Goal: Information Seeking & Learning: Learn about a topic

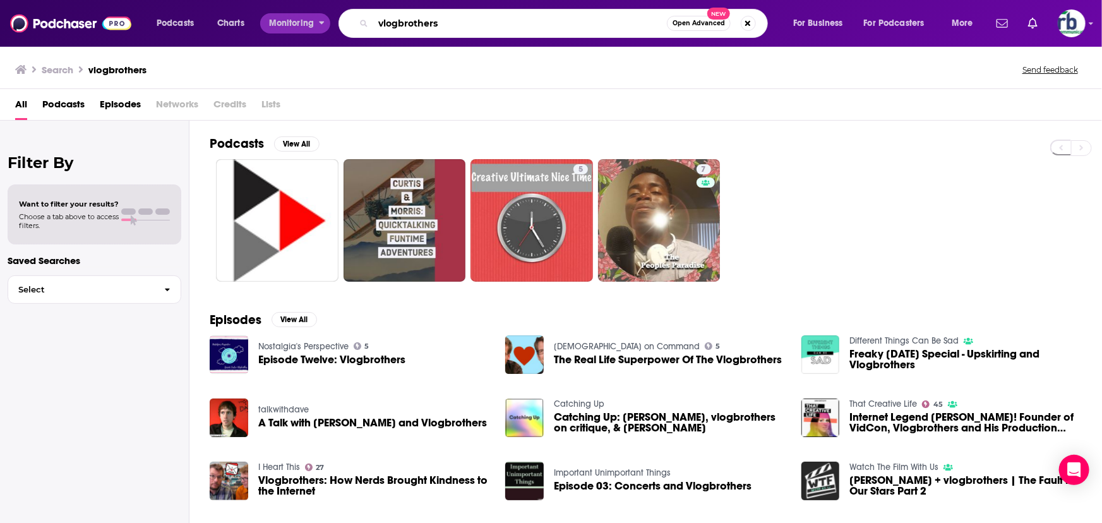
drag, startPoint x: 444, startPoint y: 21, endPoint x: 278, endPoint y: 19, distance: 166.2
click at [278, 19] on div "Podcasts Charts Monitoring vlogbrothers Open Advanced New For Business For Podc…" at bounding box center [567, 23] width 838 height 29
paste input "The Mariner’s Mirror Podcast"
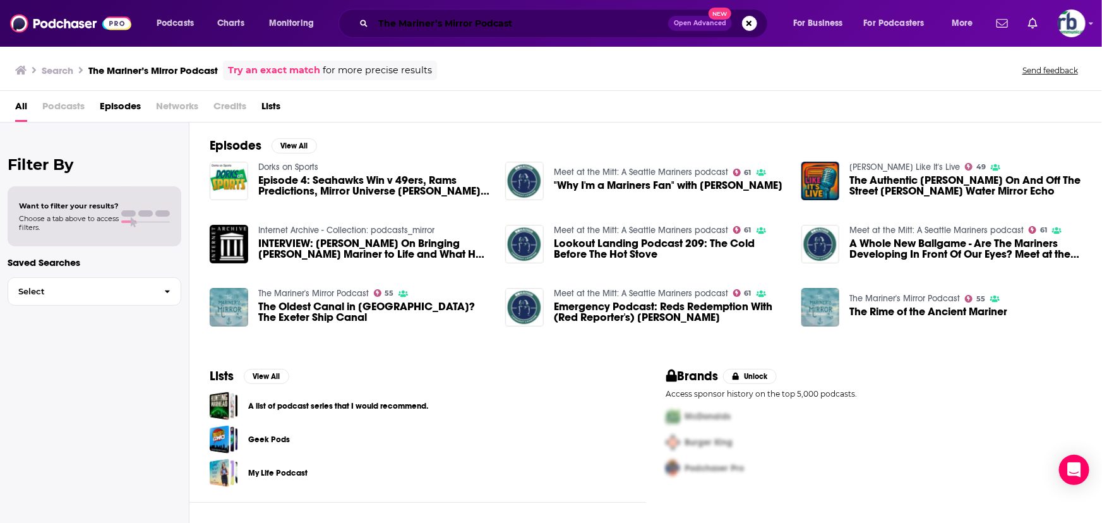
click at [393, 29] on input "The Mariner’s Mirror Podcast" at bounding box center [520, 23] width 295 height 20
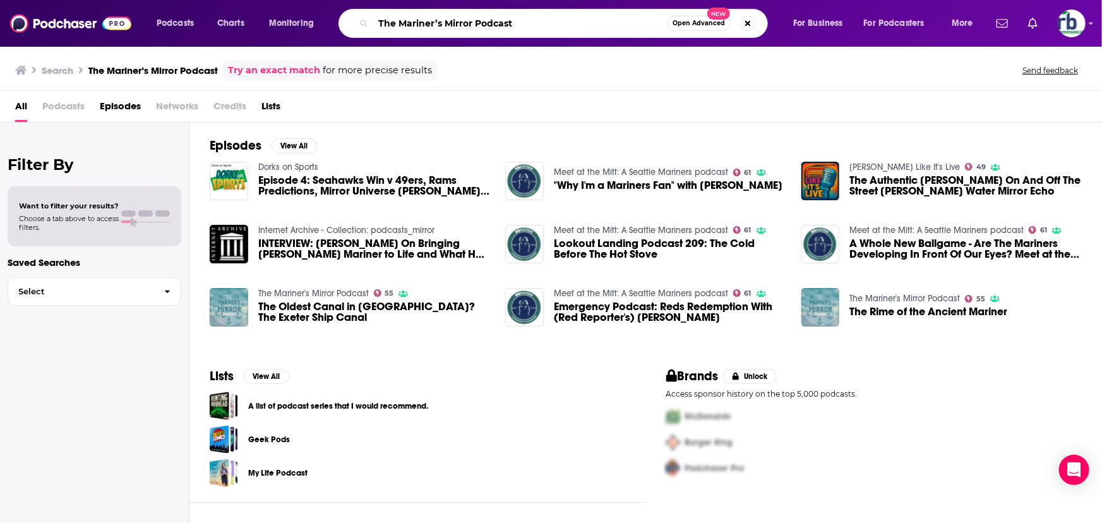
drag, startPoint x: 397, startPoint y: 23, endPoint x: 325, endPoint y: 18, distance: 72.8
click at [325, 19] on div "Podcasts Charts Monitoring The Mariner’s Mirror Podcast Open Advanced New For B…" at bounding box center [567, 23] width 838 height 29
click at [537, 20] on input "Mariner’s Mirror Podcast" at bounding box center [520, 23] width 294 height 20
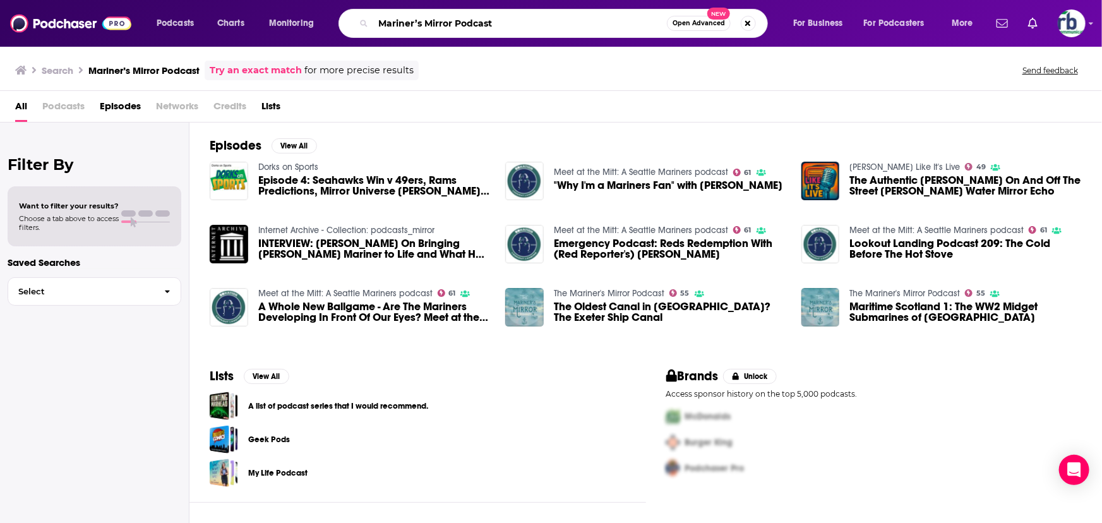
drag, startPoint x: 456, startPoint y: 23, endPoint x: 572, endPoint y: 21, distance: 115.6
click at [572, 21] on input "Mariner’s Mirror Podcast" at bounding box center [520, 23] width 294 height 20
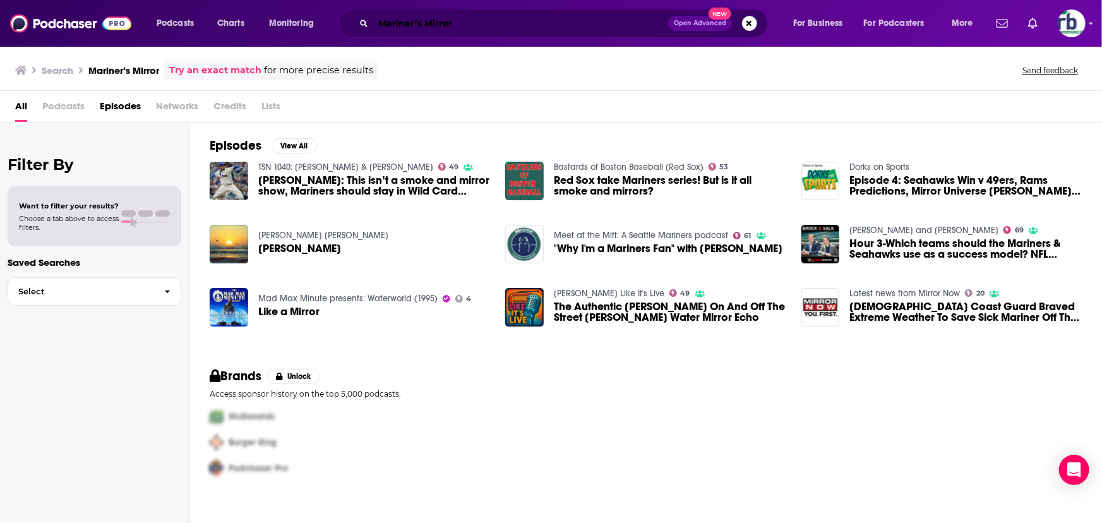
click at [377, 25] on input "Mariner’s Mirror" at bounding box center [520, 23] width 295 height 20
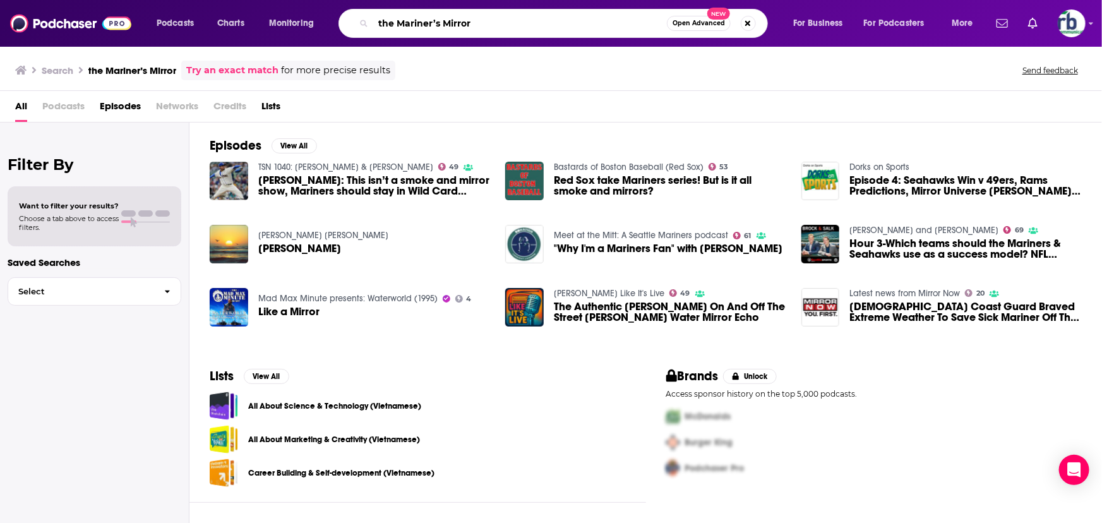
drag, startPoint x: 493, startPoint y: 23, endPoint x: 319, endPoint y: 19, distance: 173.8
click at [319, 19] on div "Podcasts Charts Monitoring the Mariner’s Mirror Open Advanced New For Business …" at bounding box center [567, 23] width 838 height 29
paste input "Great Lakes Shipwrecks & Survivals"
type input "Great Lakes Shipwrecks & Survivals"
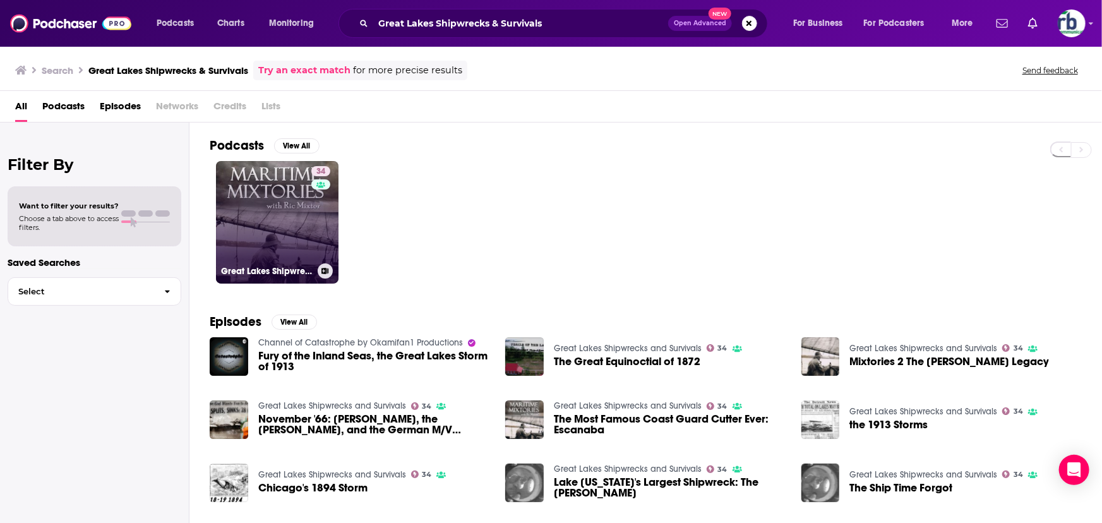
click at [267, 212] on link "34 Great Lakes Shipwrecks and Survivals" at bounding box center [277, 222] width 123 height 123
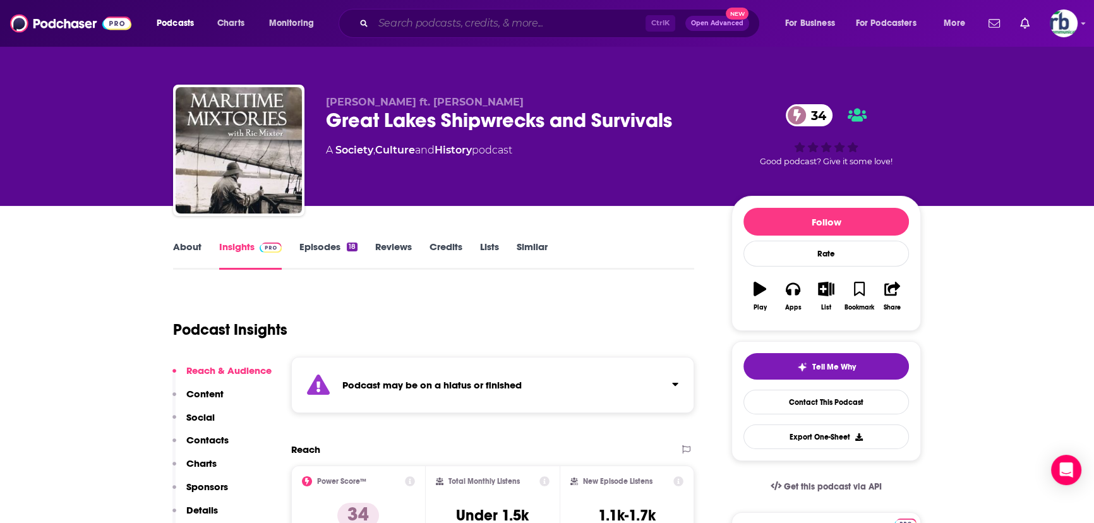
click at [424, 27] on input "Search podcasts, credits, & more..." at bounding box center [509, 23] width 272 height 20
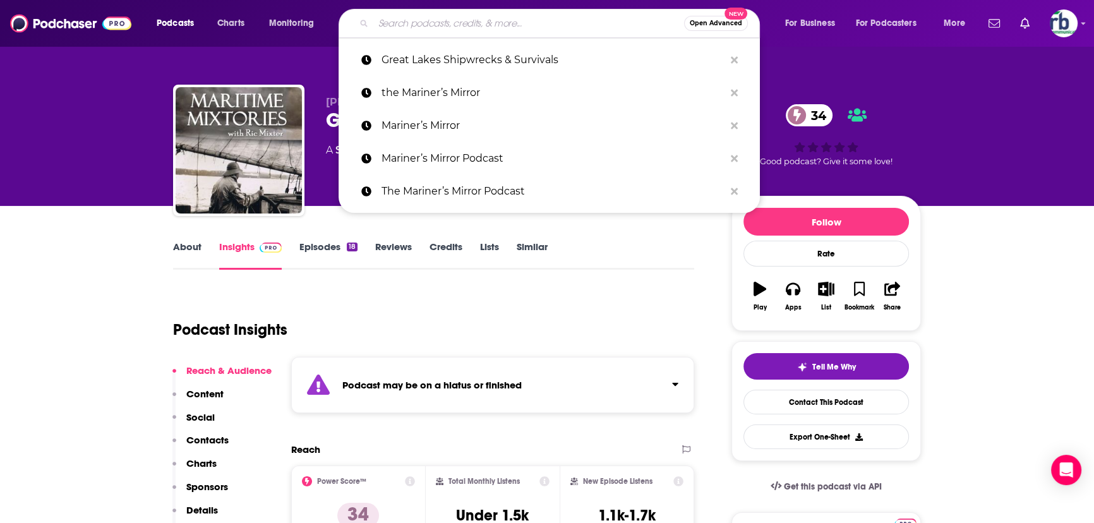
paste input "Shipwreck Podcast"
type input "Shipwreck Podcast"
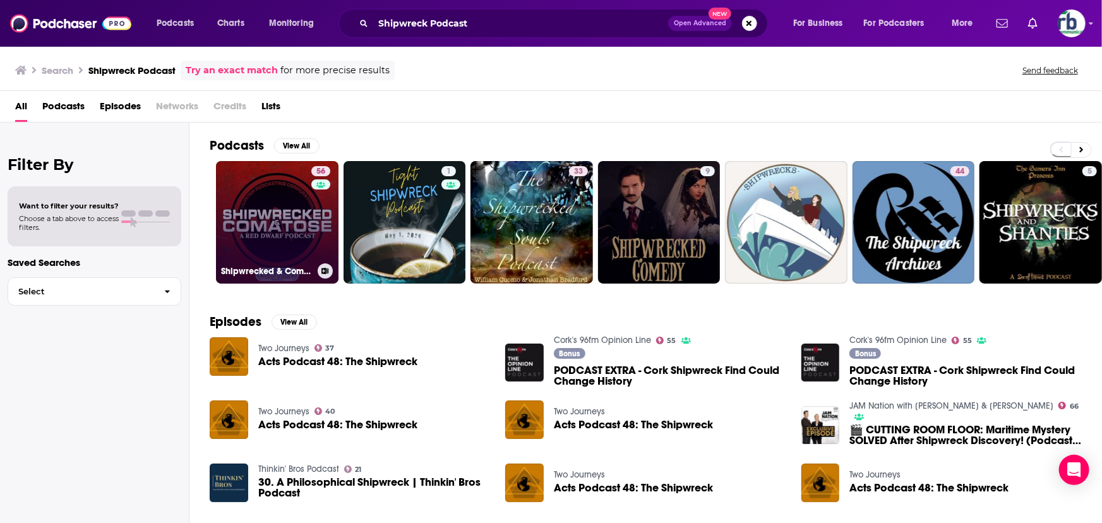
click at [265, 234] on link "56 Shipwrecked & Comatose: A Red Dwarf Podcast" at bounding box center [277, 222] width 123 height 123
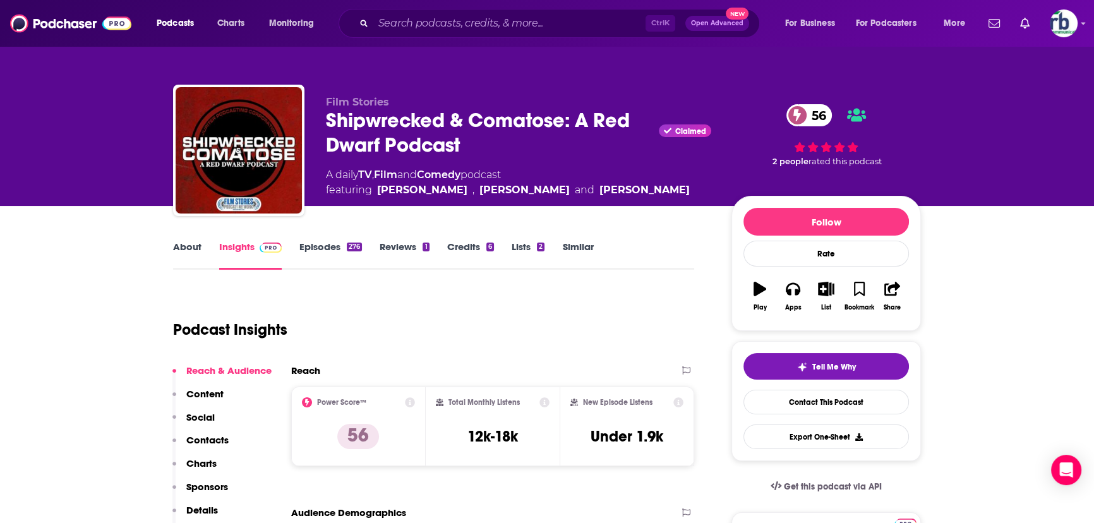
click at [183, 246] on link "About" at bounding box center [187, 255] width 28 height 29
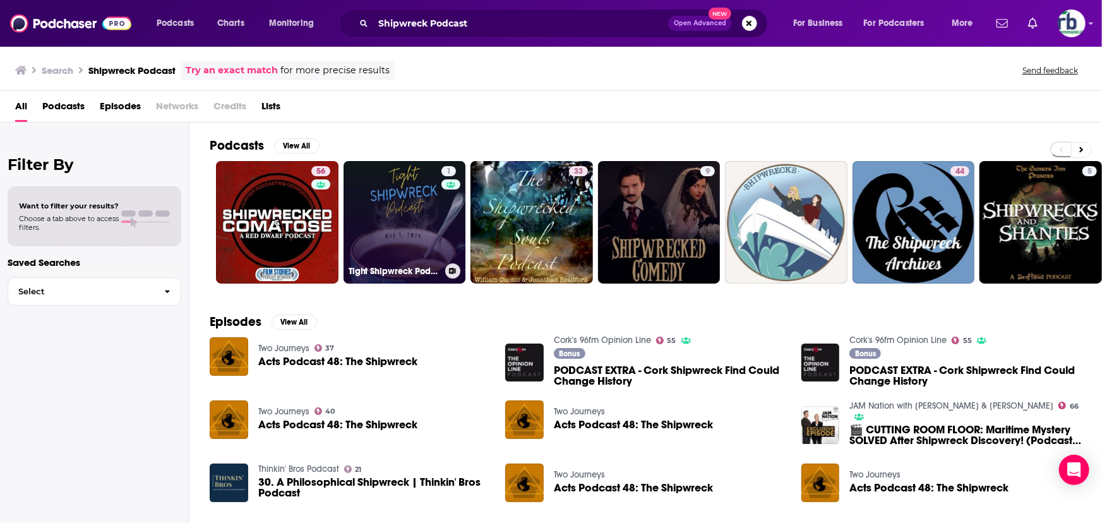
click at [406, 225] on link "1 Tight Shipwreck Podcast" at bounding box center [405, 222] width 123 height 123
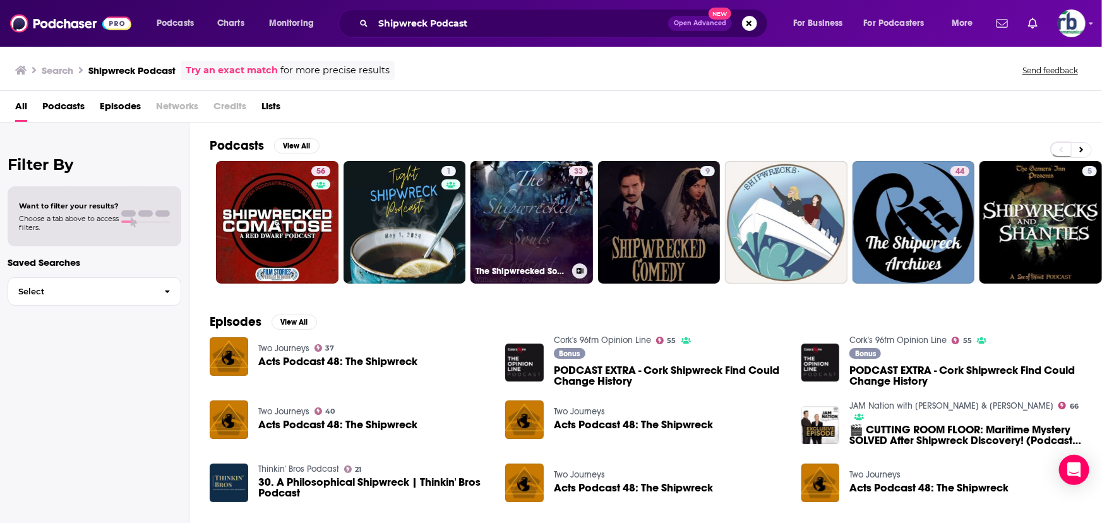
click at [536, 205] on link "33 The Shipwrecked Souls Podcast" at bounding box center [532, 222] width 123 height 123
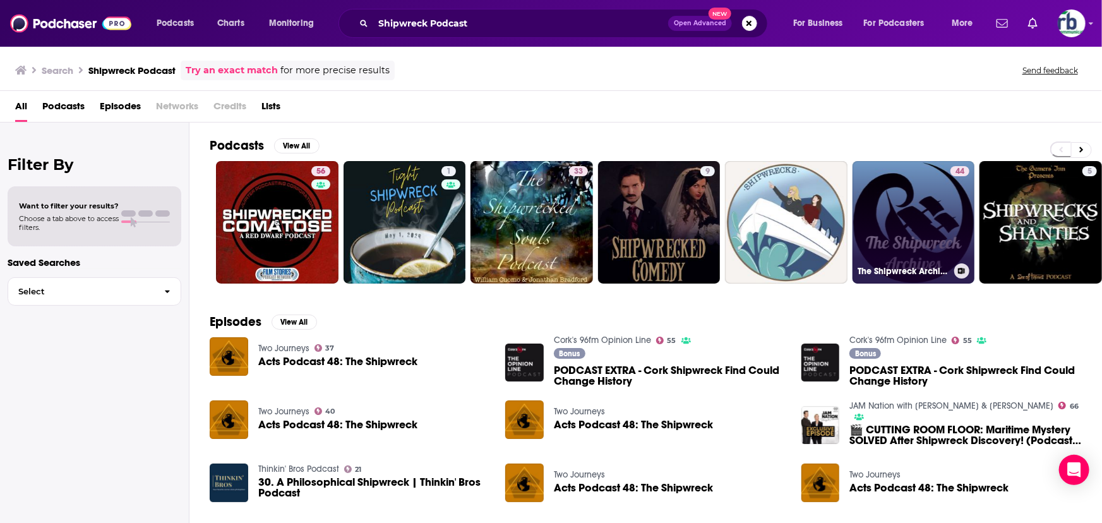
click at [897, 202] on link "44 The Shipwreck Archives" at bounding box center [914, 222] width 123 height 123
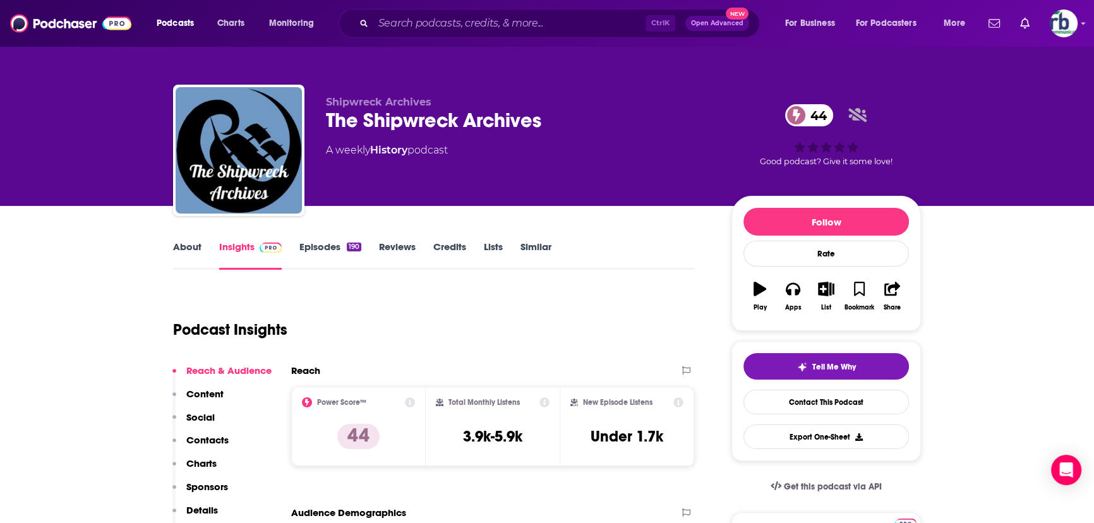
click at [192, 248] on link "About" at bounding box center [187, 255] width 28 height 29
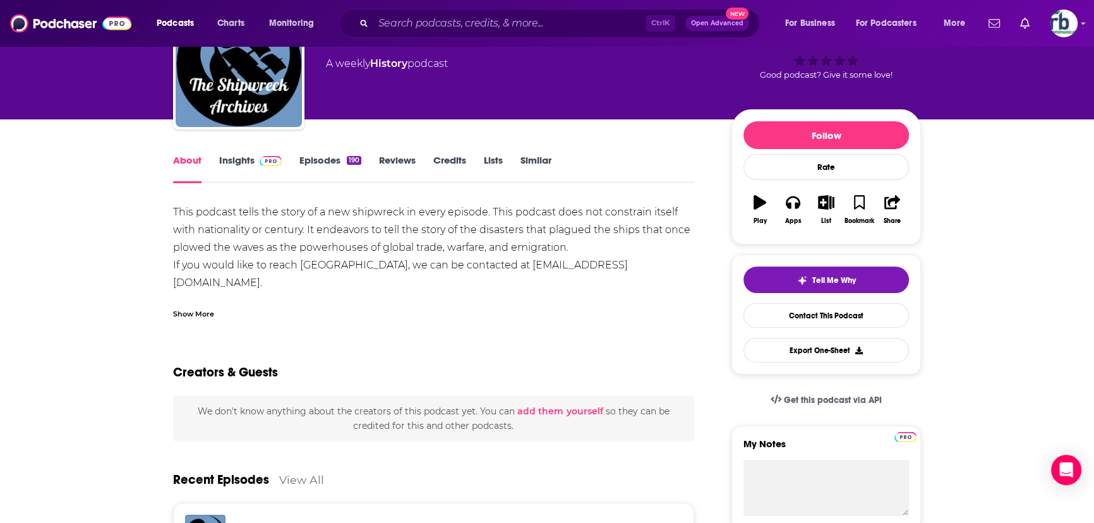
scroll to position [114, 0]
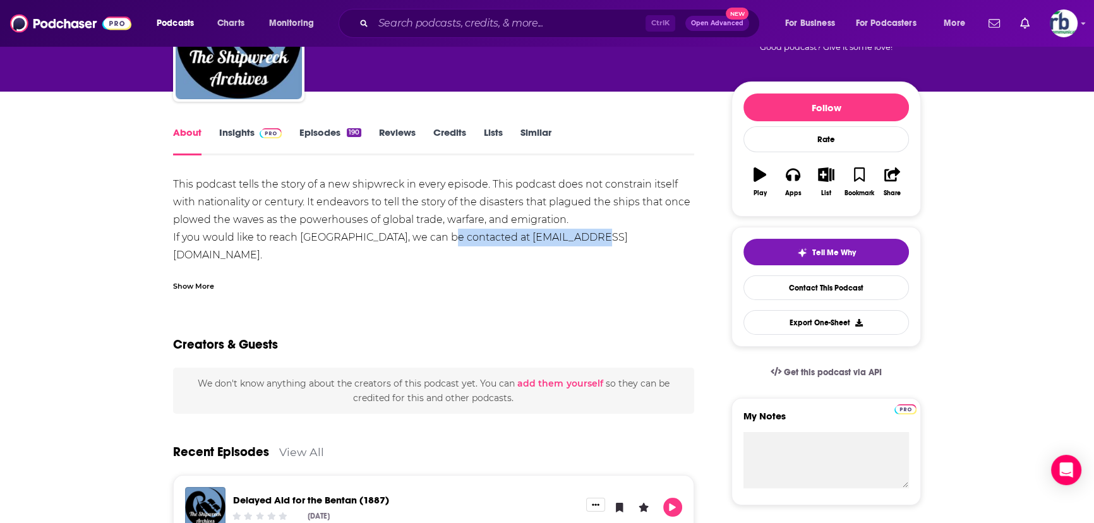
drag, startPoint x: 435, startPoint y: 234, endPoint x: 586, endPoint y: 238, distance: 151.7
click at [586, 238] on div "This podcast tells the story of a new shipwreck in every episode. This podcast …" at bounding box center [433, 247] width 521 height 142
copy div "[EMAIL_ADDRESS][DOMAIN_NAME]"
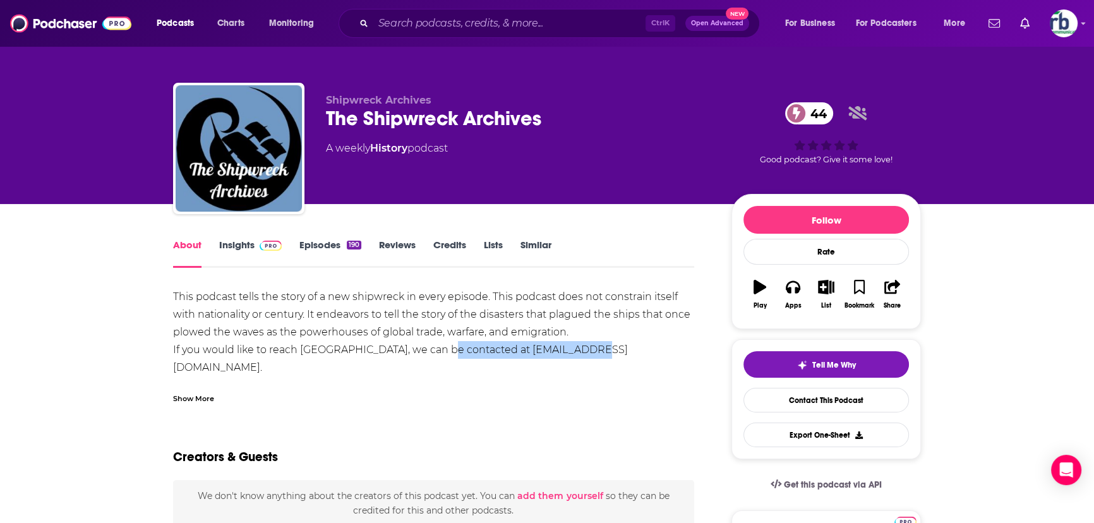
scroll to position [0, 0]
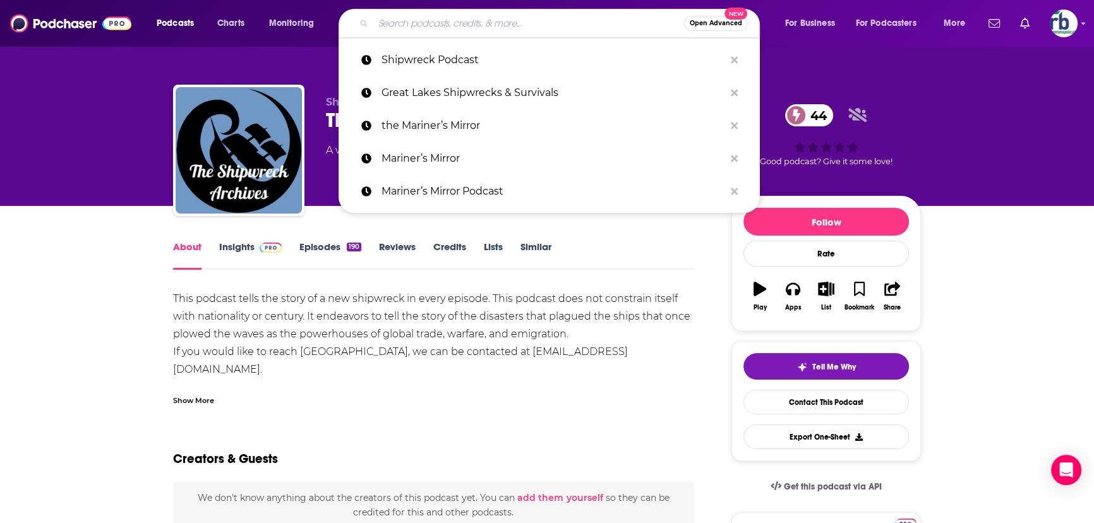
click at [479, 27] on input "Search podcasts, credits, & more..." at bounding box center [528, 23] width 311 height 20
paste input "Shipwrecks and Sea Dogs"
type input "Shipwrecks and Sea Dogs"
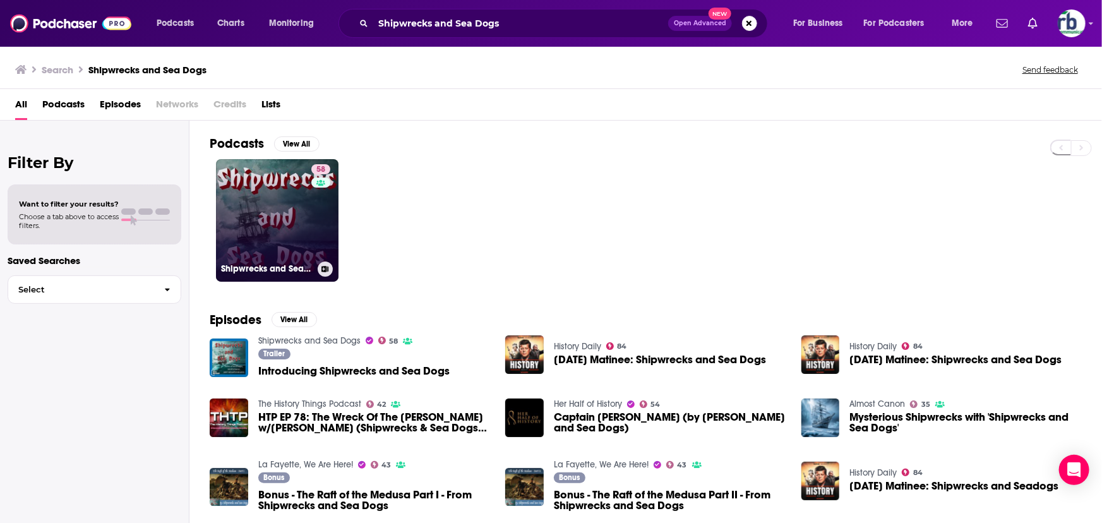
click at [243, 232] on link "58 Shipwrecks and Sea Dogs" at bounding box center [277, 220] width 123 height 123
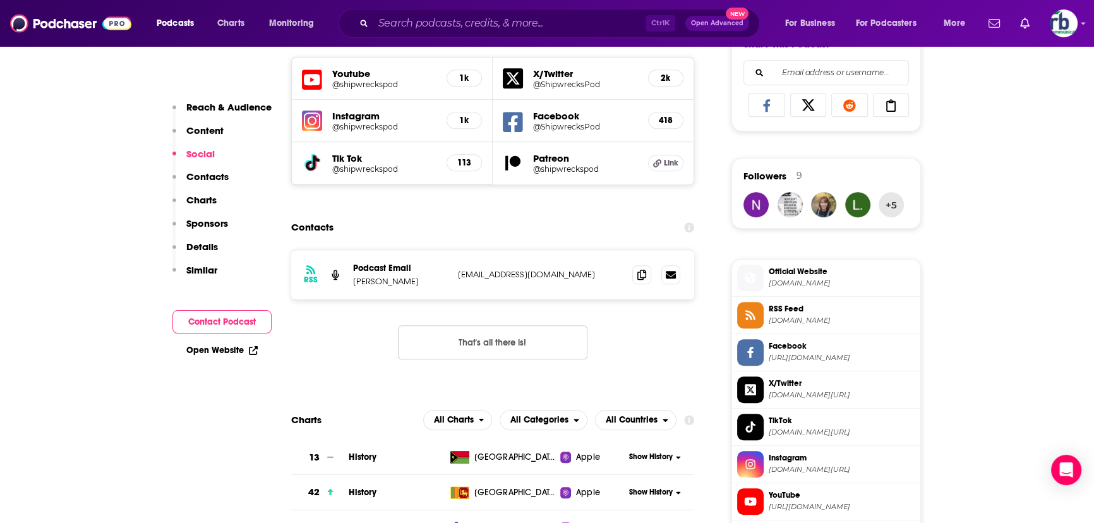
scroll to position [919, 0]
click at [641, 276] on icon at bounding box center [641, 273] width 9 height 10
click at [550, 20] on input "Search podcasts, credits, & more..." at bounding box center [509, 23] width 272 height 20
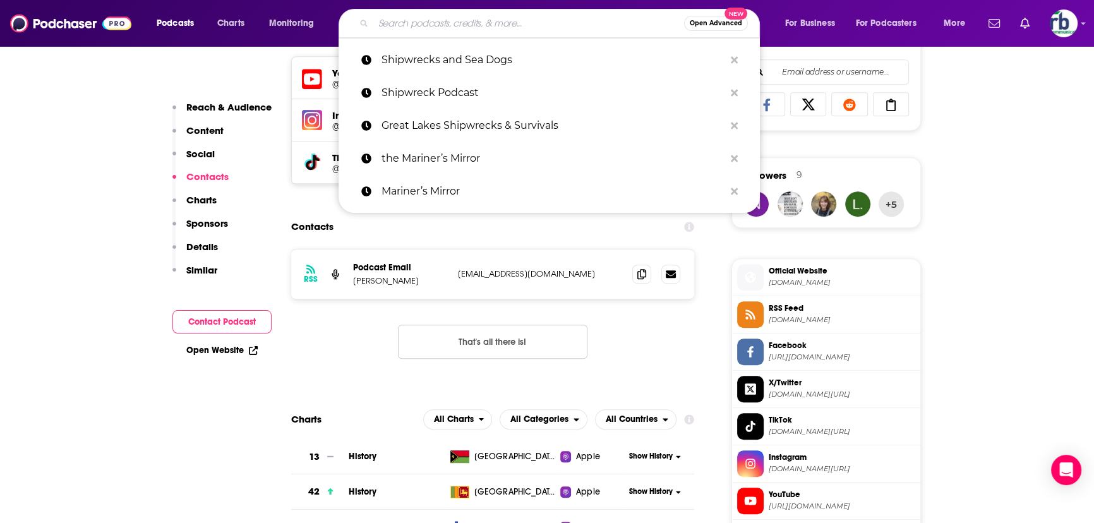
paste input "Teach Me About the [GEOGRAPHIC_DATA]"
type input "Teach Me About the [GEOGRAPHIC_DATA]"
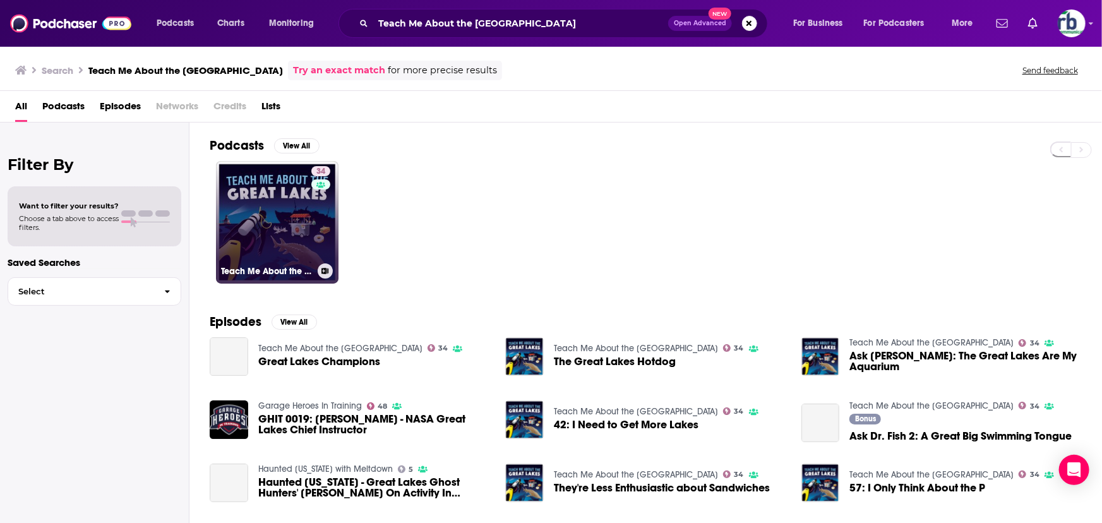
click at [270, 201] on link "34 Teach Me About the Great Lakes" at bounding box center [277, 222] width 123 height 123
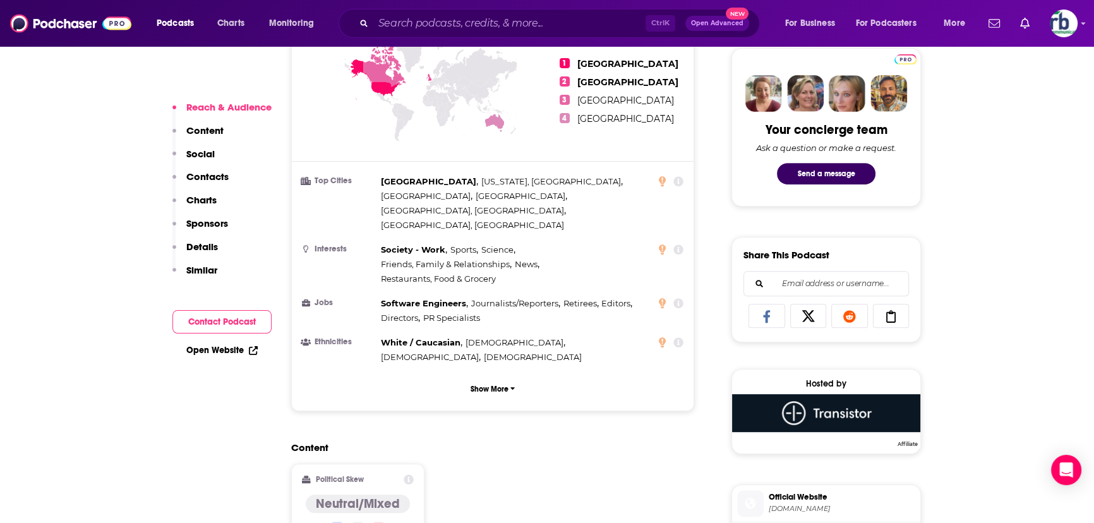
scroll to position [861, 0]
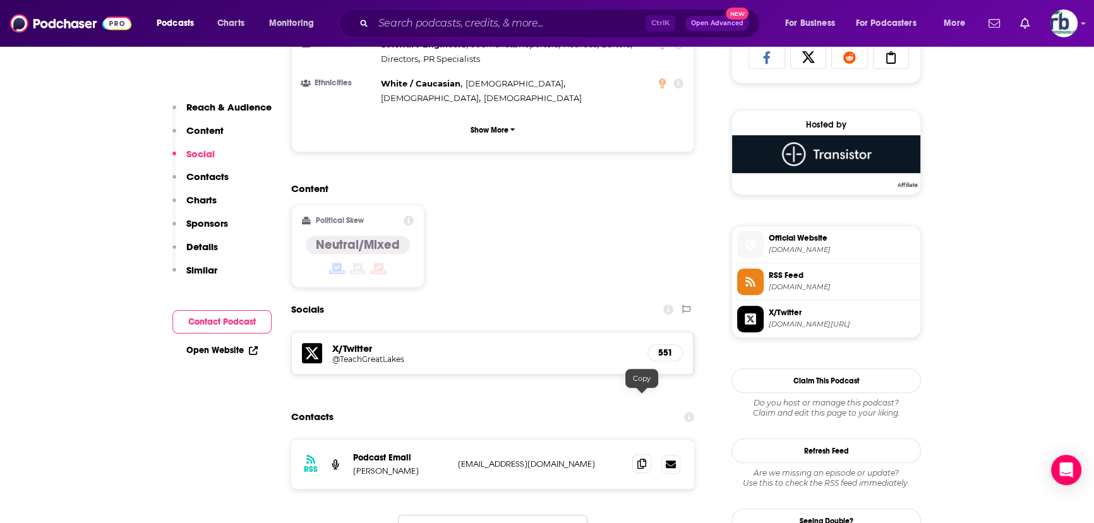
click at [645, 459] on icon at bounding box center [641, 464] width 9 height 10
click at [454, 29] on input "Search podcasts, credits, & more..." at bounding box center [509, 23] width 272 height 20
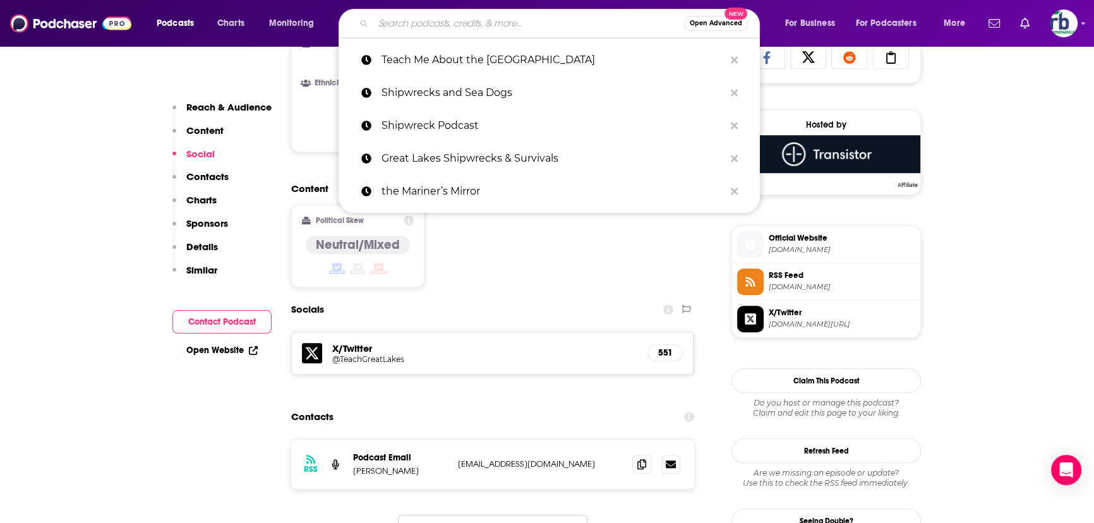
paste input "Great Lakes History Log"
type input "Great Lakes History Log"
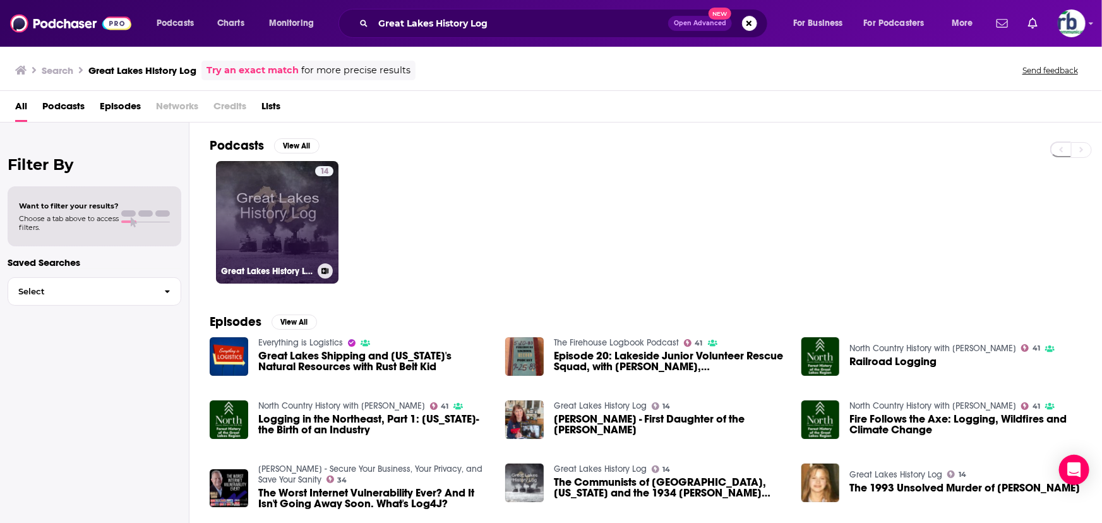
click at [315, 188] on div "14" at bounding box center [324, 214] width 18 height 97
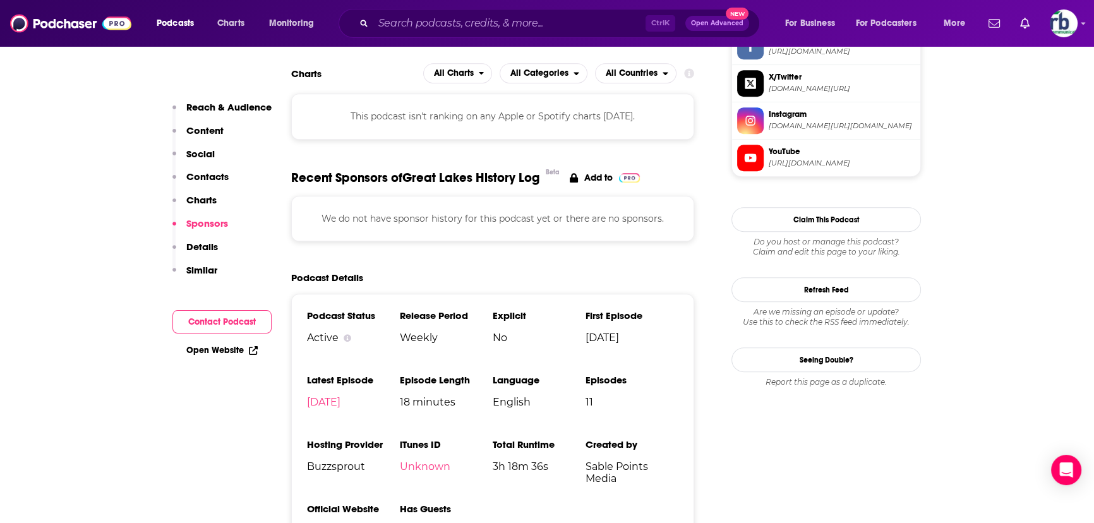
scroll to position [976, 0]
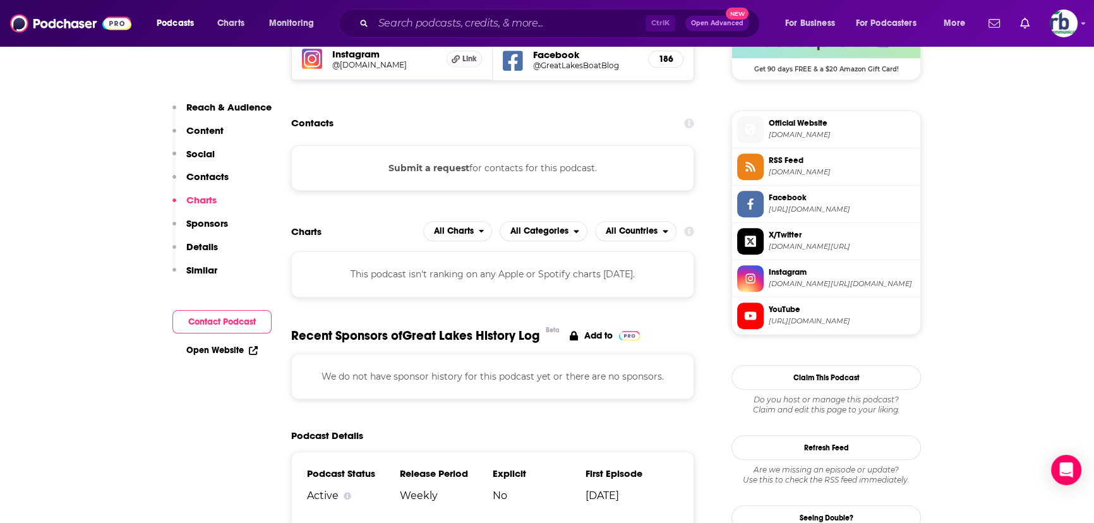
click at [427, 165] on button "Submit a request" at bounding box center [429, 168] width 81 height 14
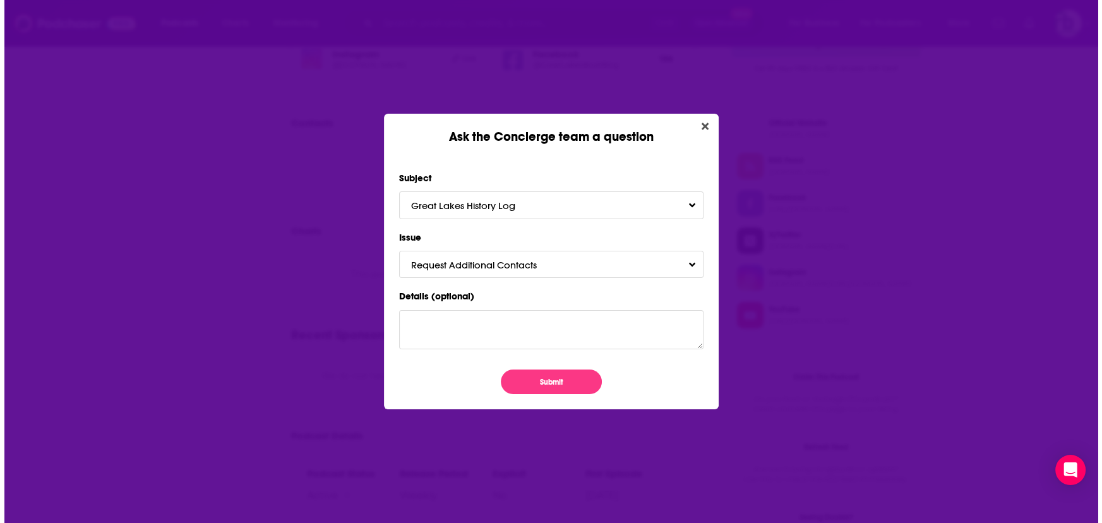
scroll to position [0, 0]
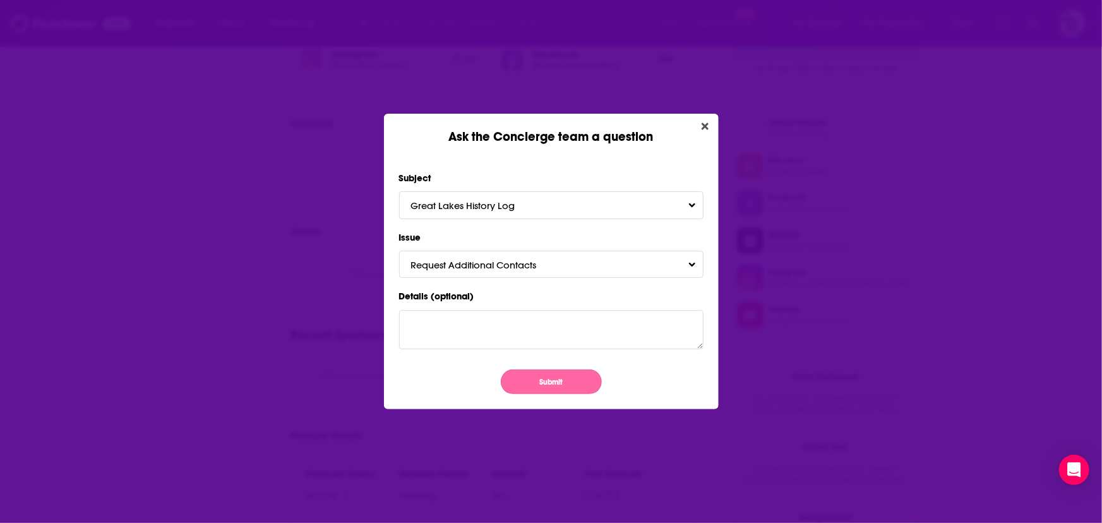
click at [560, 377] on button "Submit" at bounding box center [551, 382] width 101 height 25
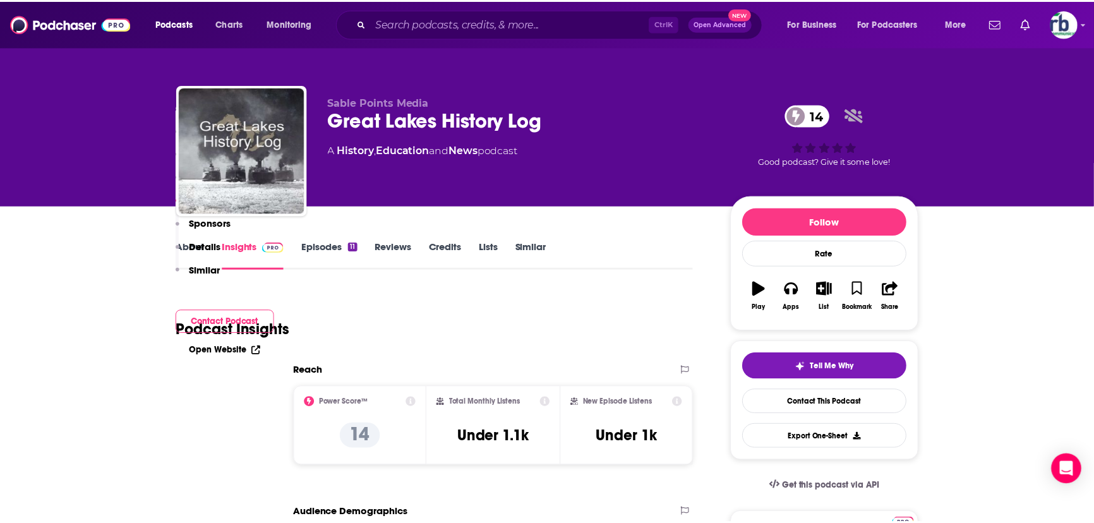
scroll to position [976, 0]
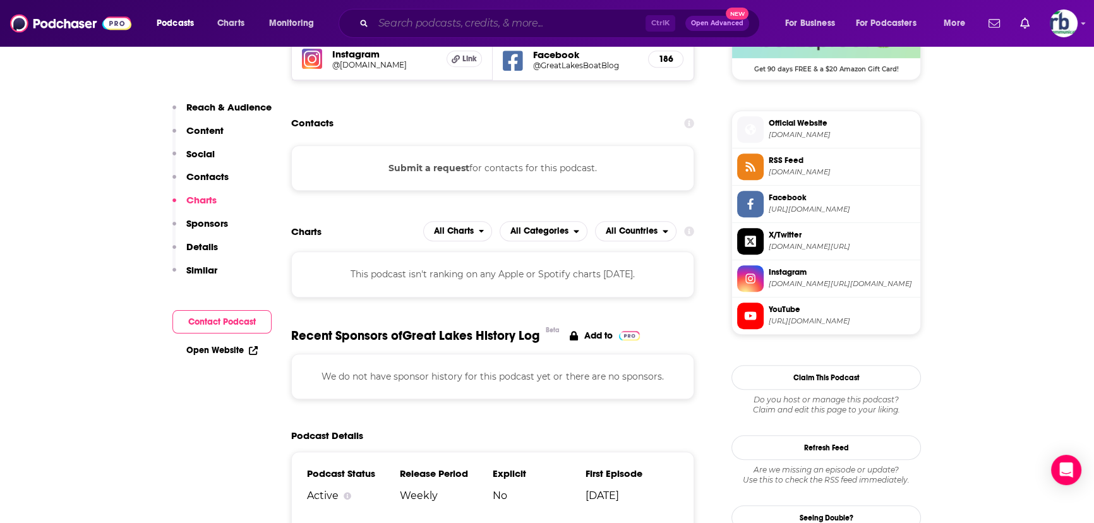
click at [404, 25] on input "Search podcasts, credits, & more..." at bounding box center [509, 23] width 272 height 20
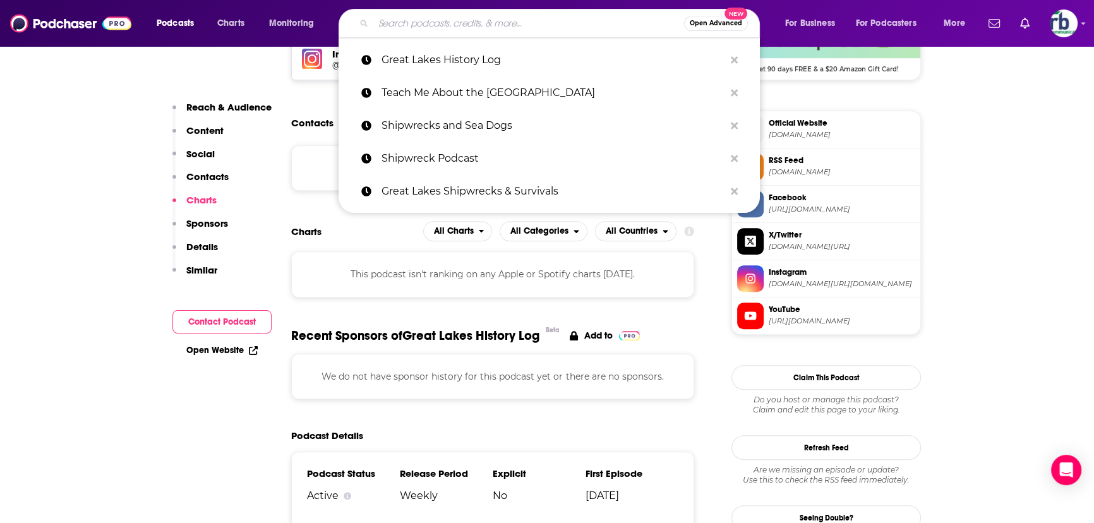
paste input "GeoTrek"
type input "GeoTrek"
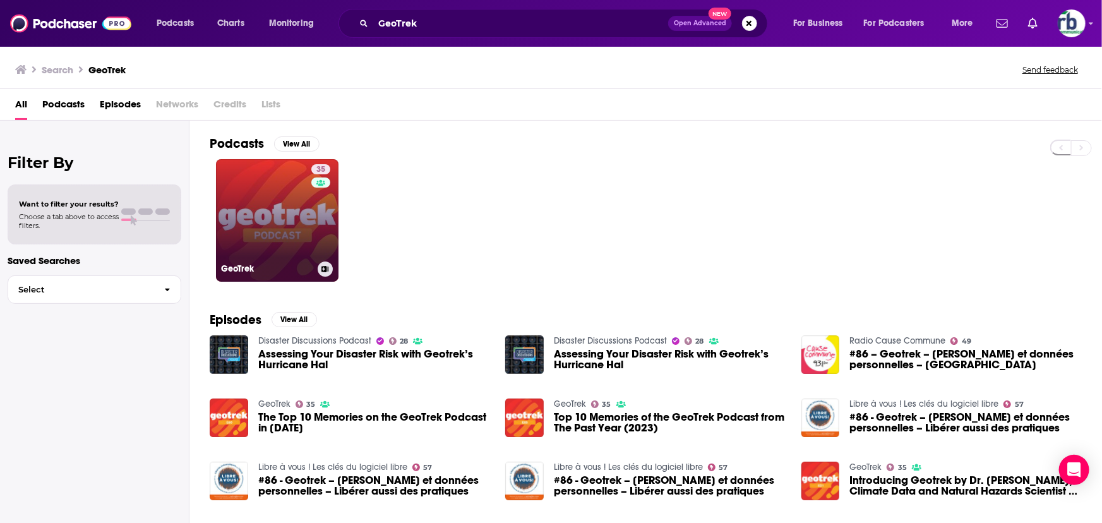
click at [265, 227] on link "35 GeoTrek" at bounding box center [277, 220] width 123 height 123
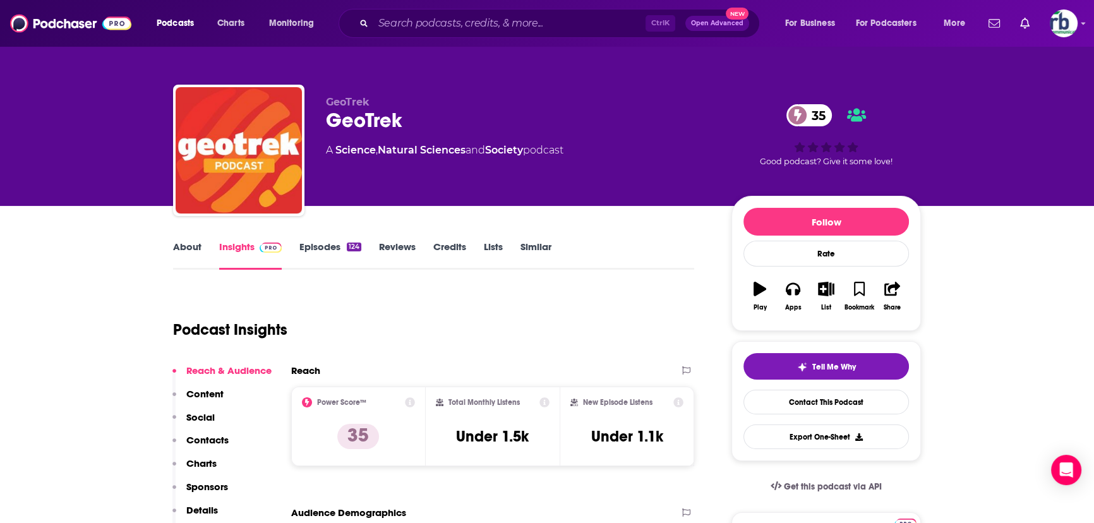
click at [183, 249] on link "About" at bounding box center [187, 255] width 28 height 29
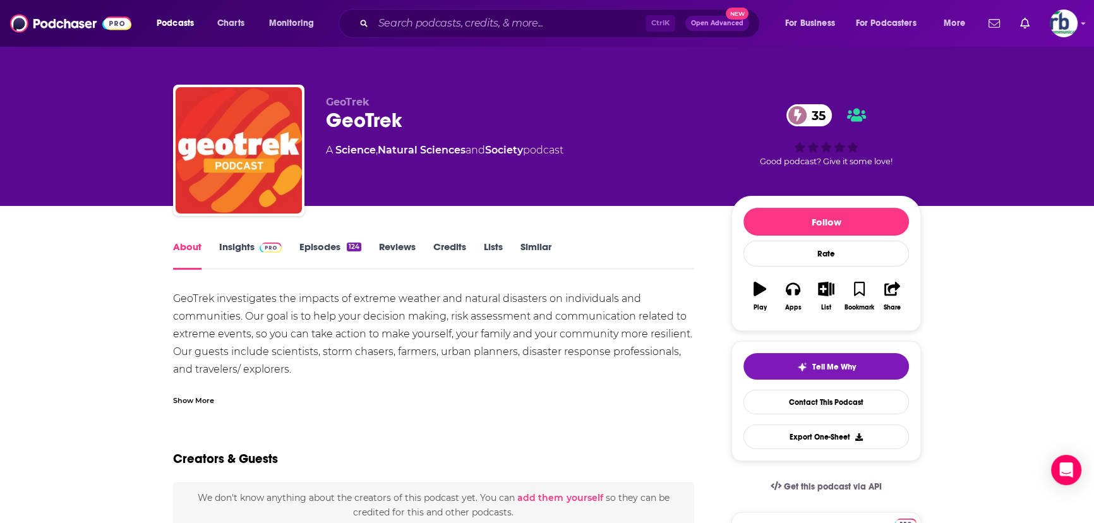
click at [238, 248] on link "Insights" at bounding box center [250, 255] width 63 height 29
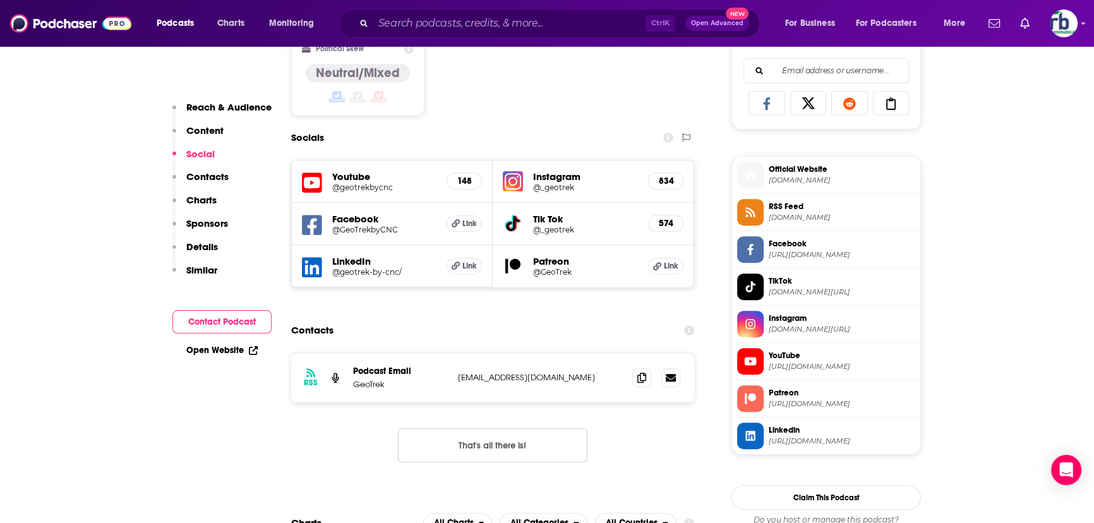
scroll to position [976, 0]
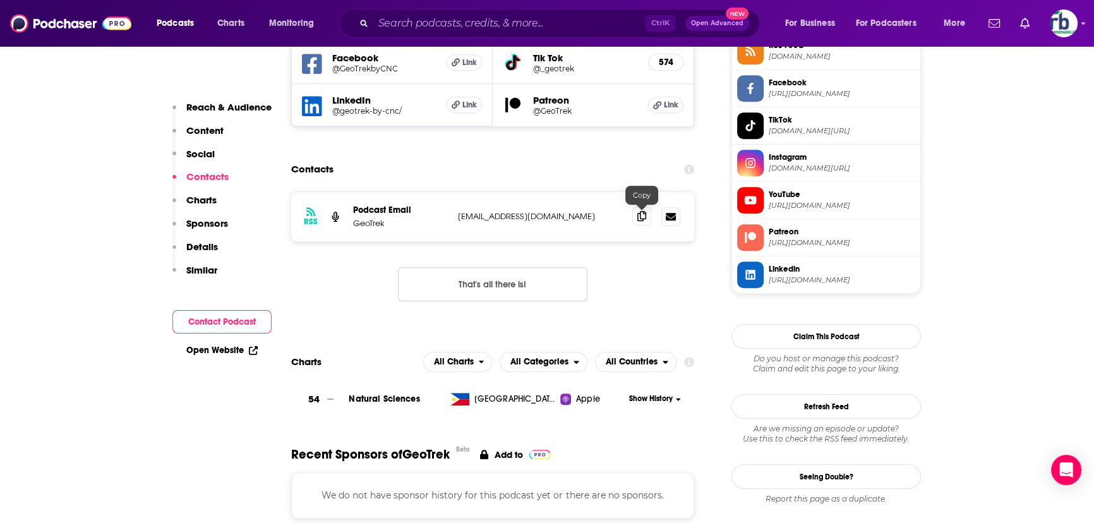
click at [646, 218] on span at bounding box center [641, 216] width 19 height 19
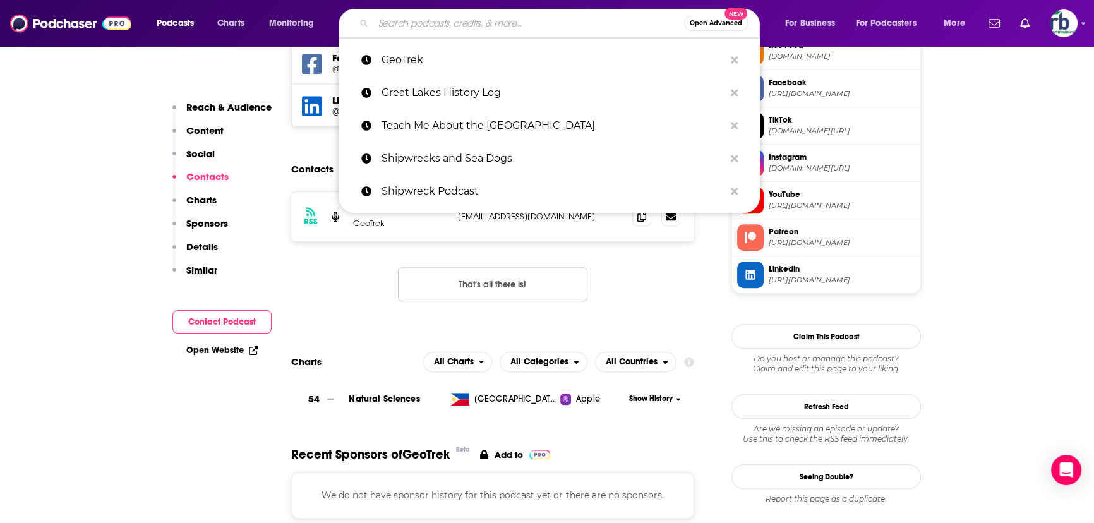
click at [412, 18] on input "Search podcasts, credits, & more..." at bounding box center [528, 23] width 311 height 20
paste input "Well There’s Your Problem"
type input "Well There’s Your Problem"
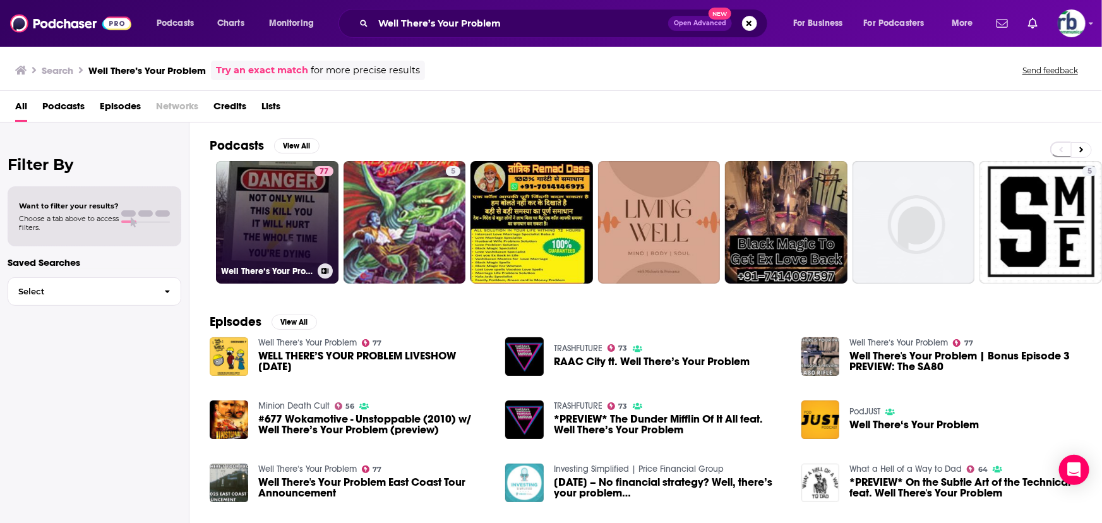
click at [284, 212] on link "77 Well There‘s Your Problem" at bounding box center [277, 222] width 123 height 123
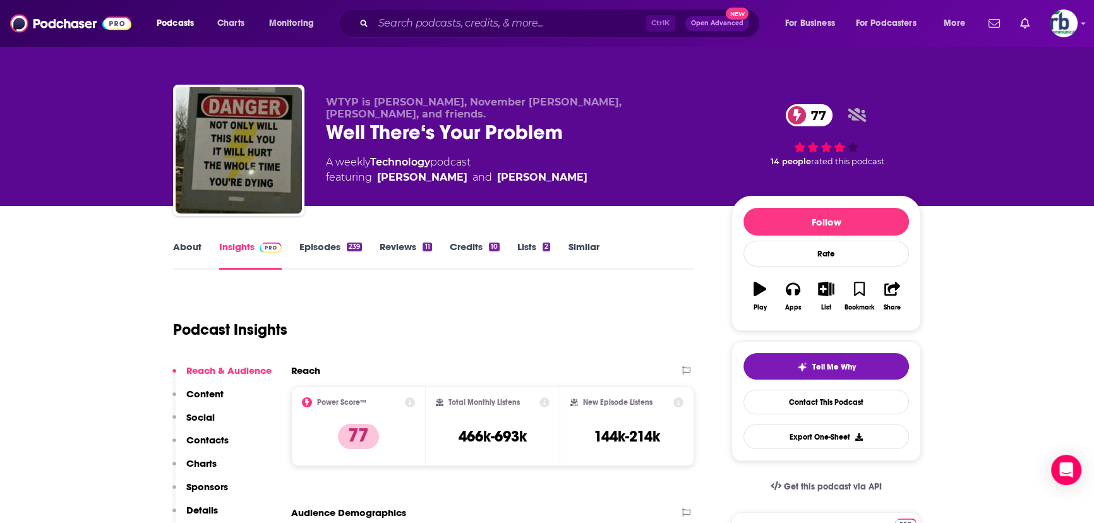
click at [191, 248] on link "About" at bounding box center [187, 255] width 28 height 29
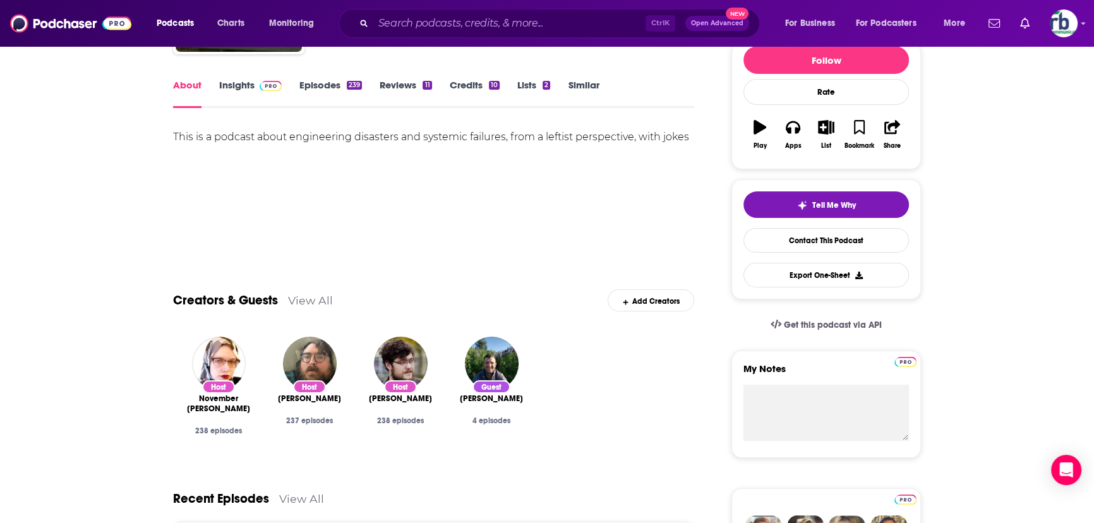
scroll to position [57, 0]
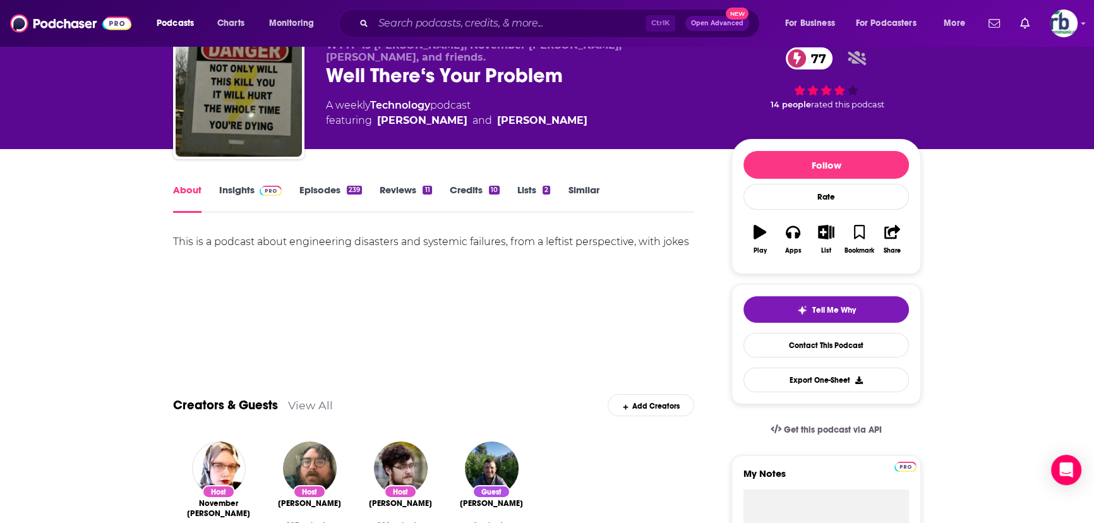
click at [250, 188] on link "Insights" at bounding box center [250, 198] width 63 height 29
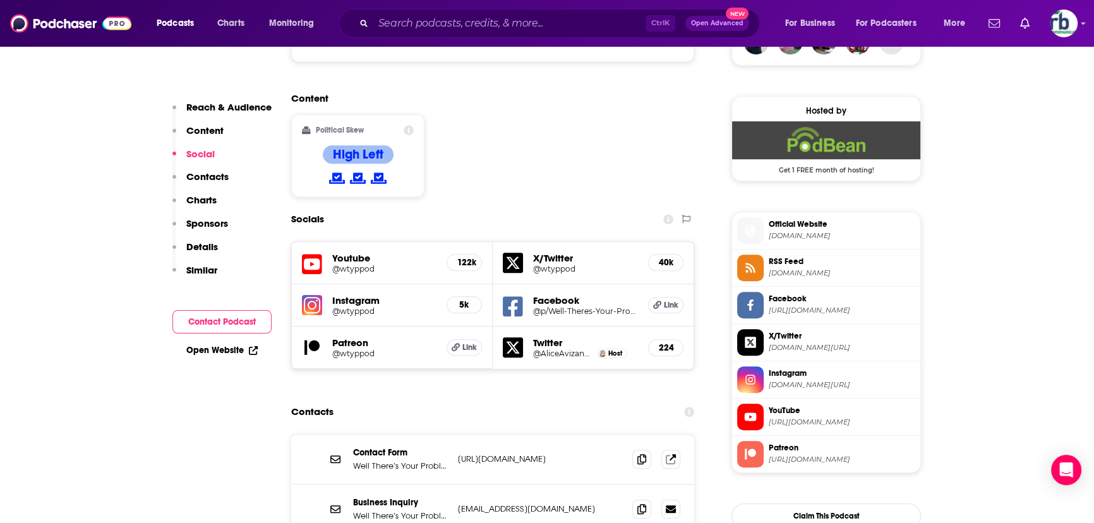
scroll to position [1148, 0]
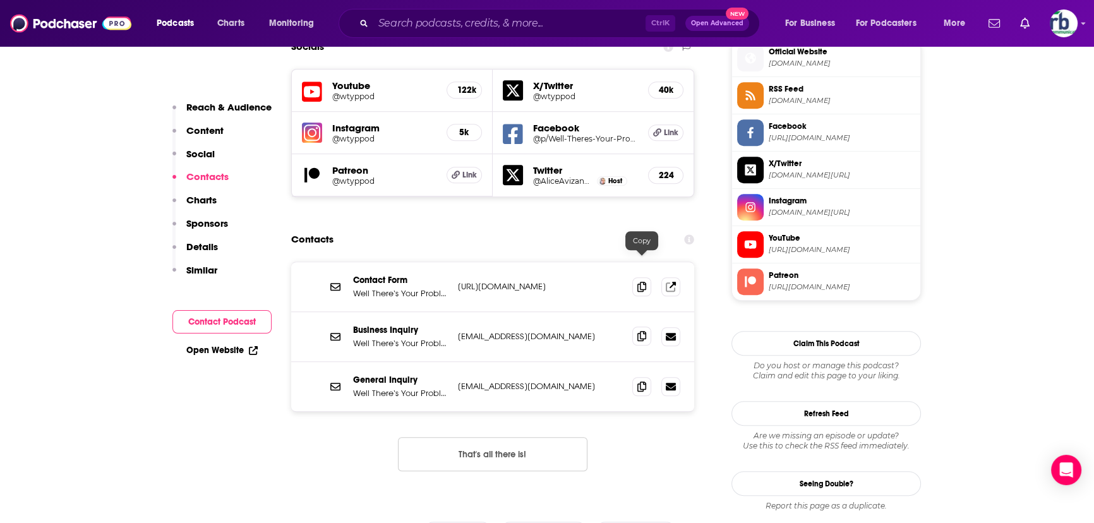
click at [641, 331] on icon at bounding box center [641, 336] width 9 height 10
click at [644, 381] on icon at bounding box center [641, 386] width 9 height 10
drag, startPoint x: 446, startPoint y: 6, endPoint x: 426, endPoint y: 13, distance: 21.4
click at [445, 7] on div "Podcasts Charts Monitoring Ctrl K Open Advanced New For Business For Podcasters…" at bounding box center [547, 23] width 1094 height 47
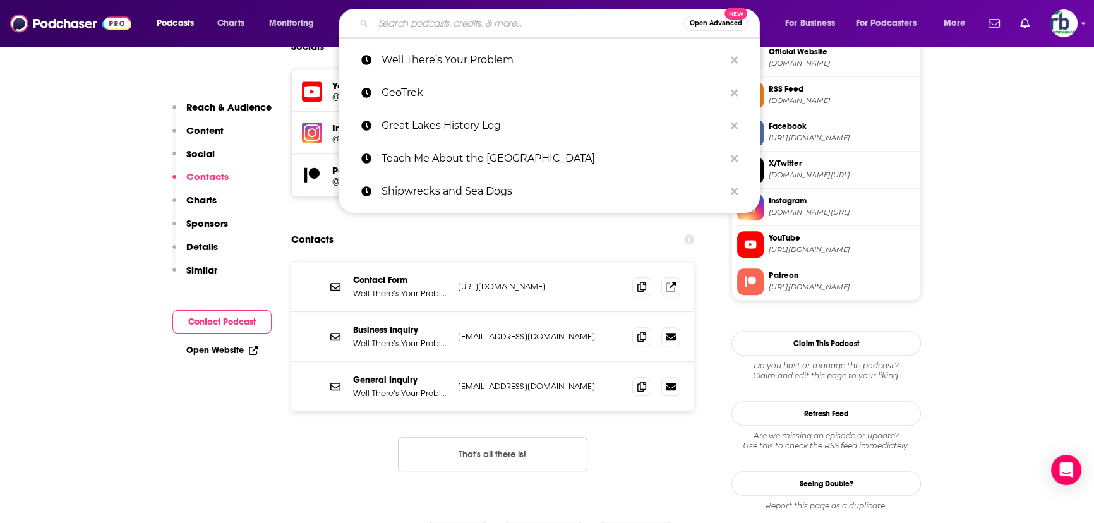
click at [398, 21] on input "Search podcasts, credits, & more..." at bounding box center [528, 23] width 311 height 20
paste input "[PERSON_NAME] Podcast"
type input "[PERSON_NAME] Podcast"
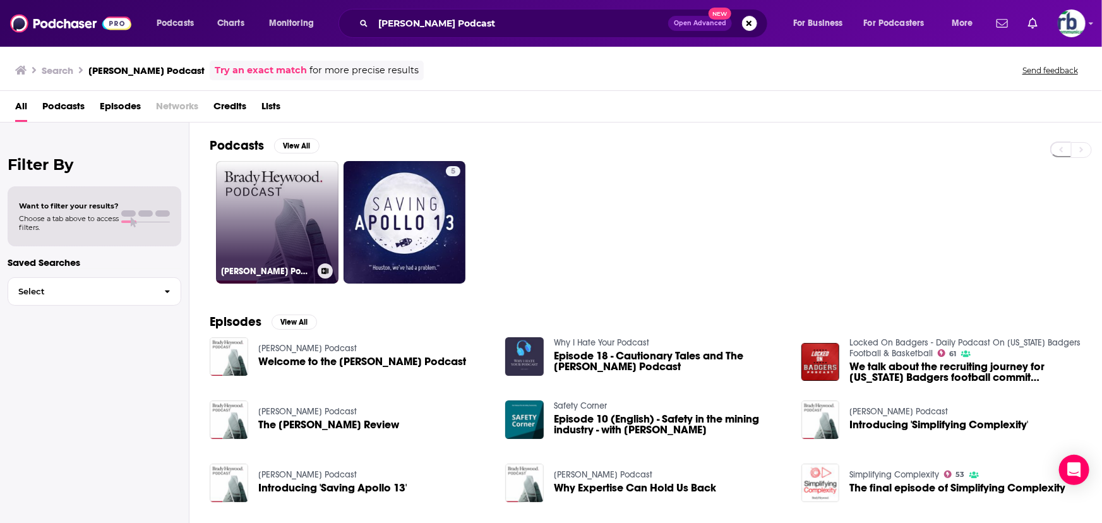
click at [270, 202] on link "[PERSON_NAME] Podcast" at bounding box center [277, 222] width 123 height 123
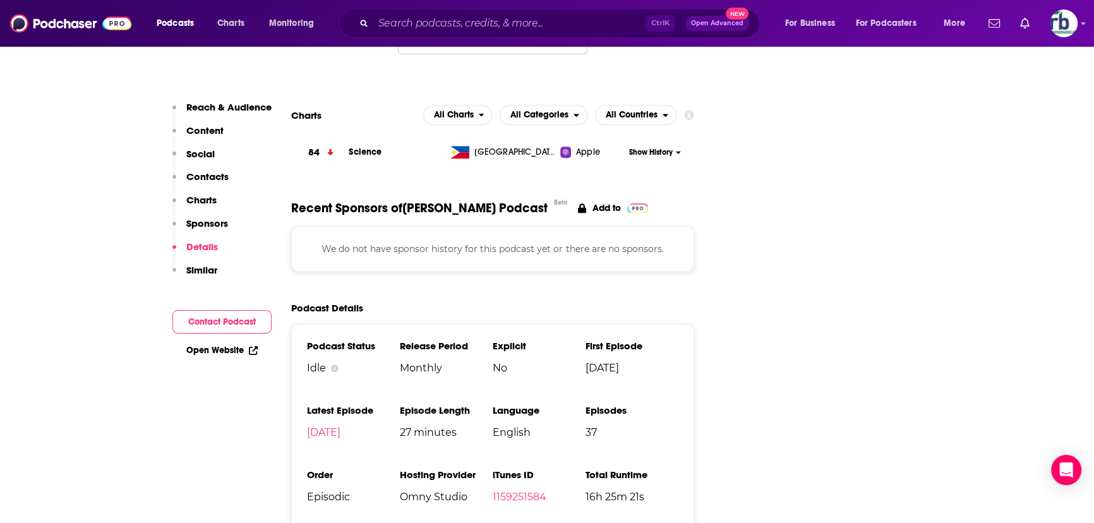
scroll to position [1435, 0]
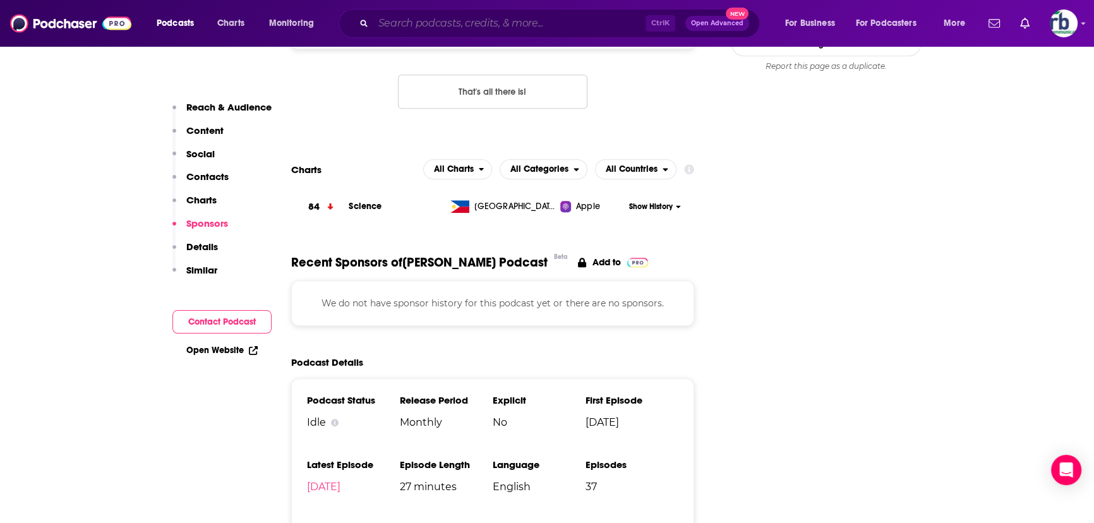
click at [392, 30] on input "Search podcasts, credits, & more..." at bounding box center [509, 23] width 272 height 20
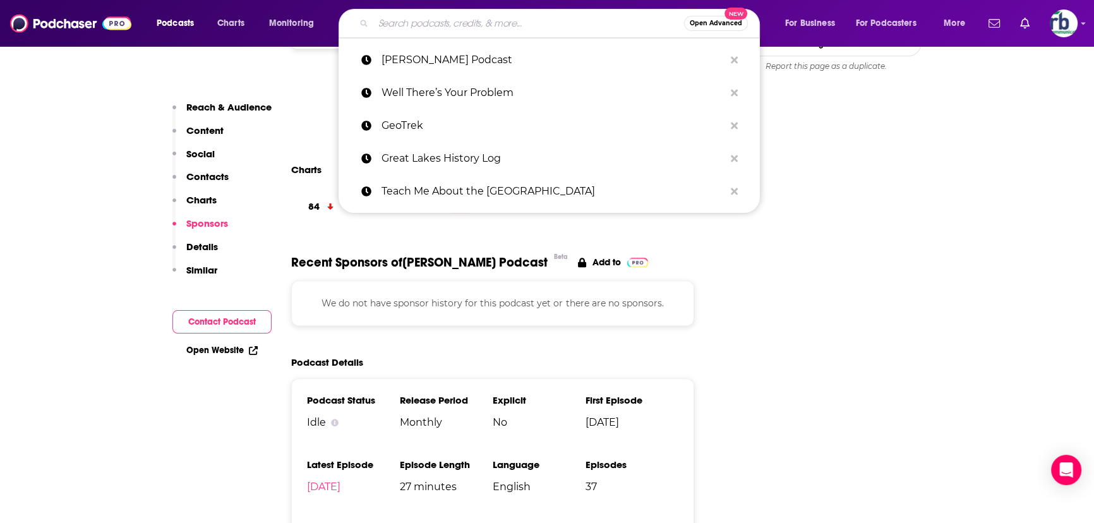
paste input "Great Lakes Shipwrecks & Survivals"
type input "Great Lakes Shipwrecks & Survivals"
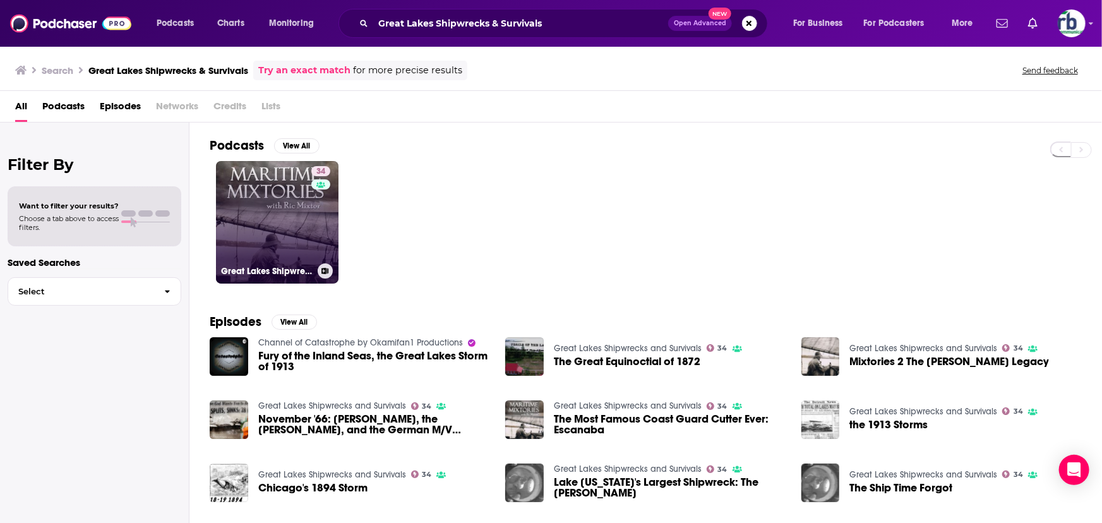
click at [231, 212] on link "34 Great Lakes Shipwrecks and Survivals" at bounding box center [277, 222] width 123 height 123
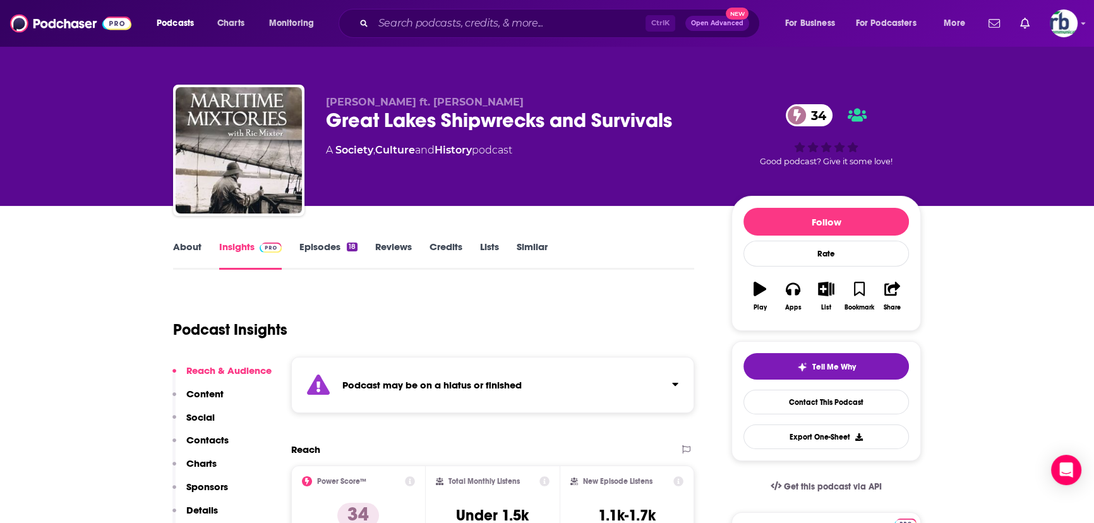
click at [535, 242] on link "Similar" at bounding box center [532, 255] width 31 height 29
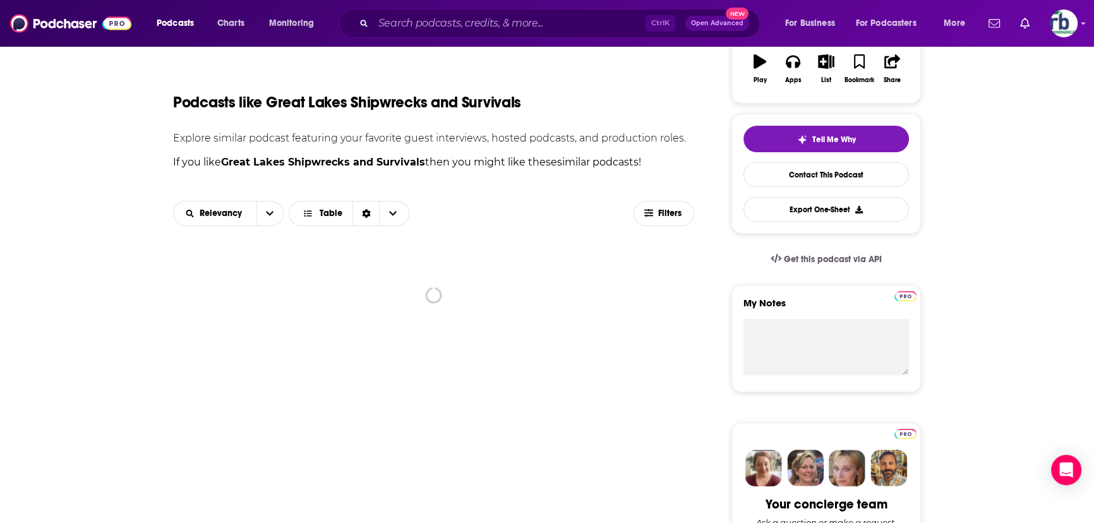
scroll to position [287, 0]
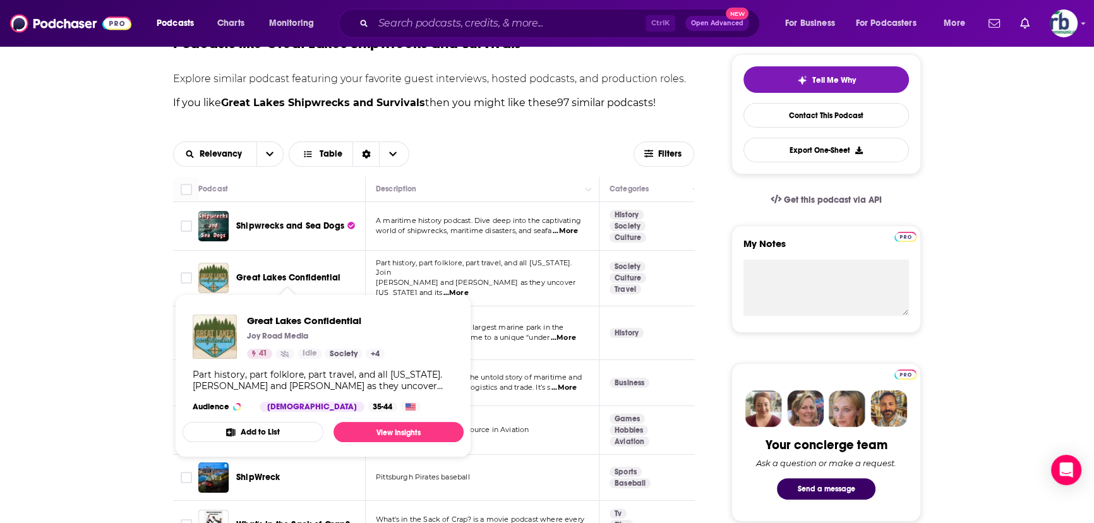
click at [264, 277] on span "Great Lakes Confidential" at bounding box center [288, 277] width 104 height 11
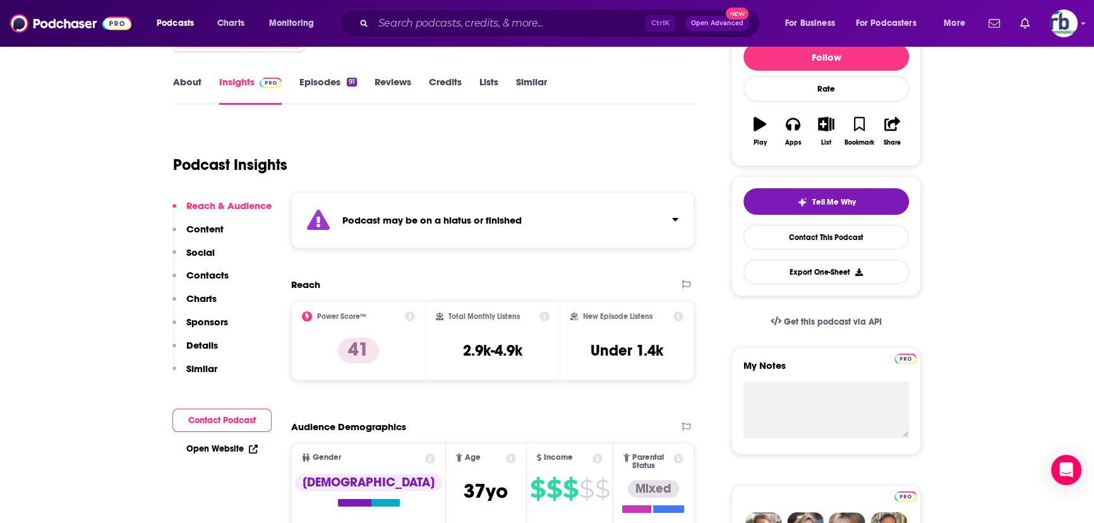
scroll to position [172, 0]
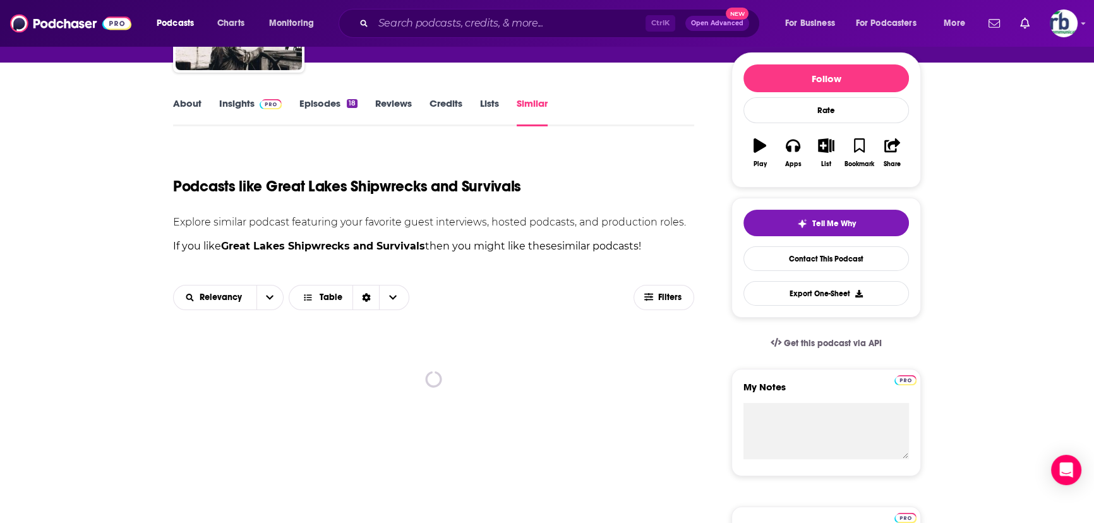
scroll to position [172, 0]
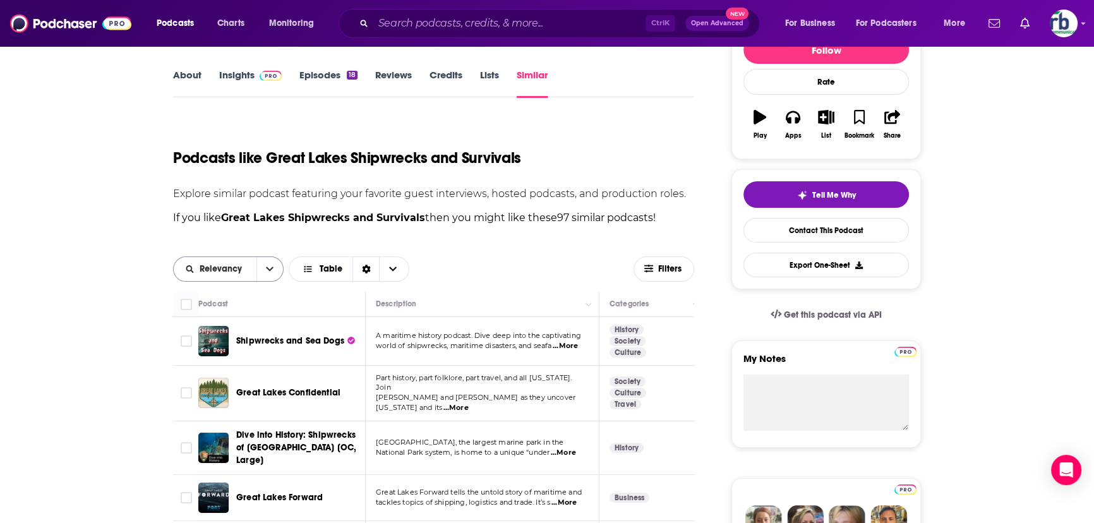
click at [263, 267] on button "open menu" at bounding box center [269, 269] width 27 height 24
click at [309, 268] on icon "Choose View" at bounding box center [308, 269] width 8 height 6
click at [268, 265] on icon "open menu" at bounding box center [270, 269] width 8 height 9
click at [641, 268] on span "Filters" at bounding box center [663, 268] width 59 height 9
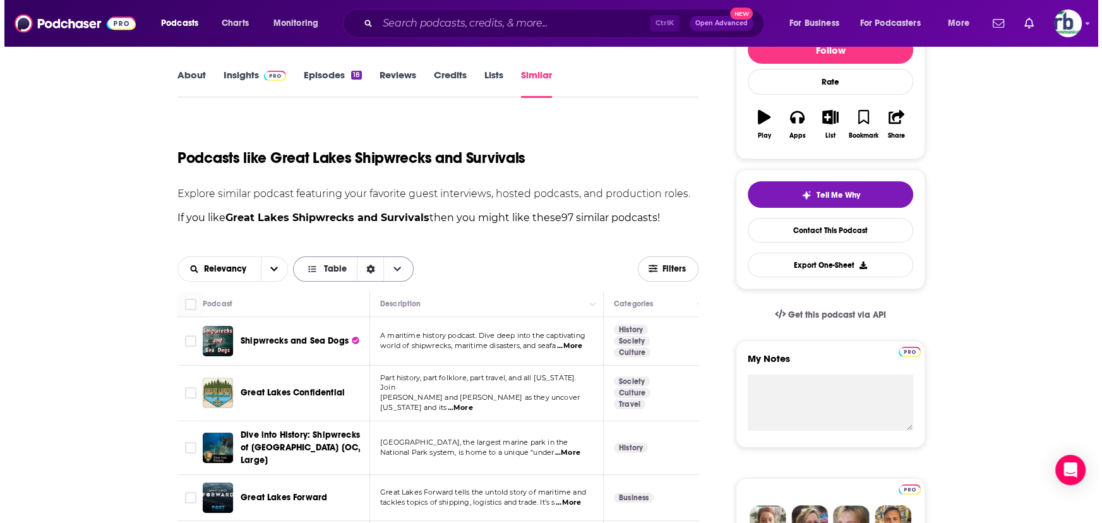
scroll to position [0, 0]
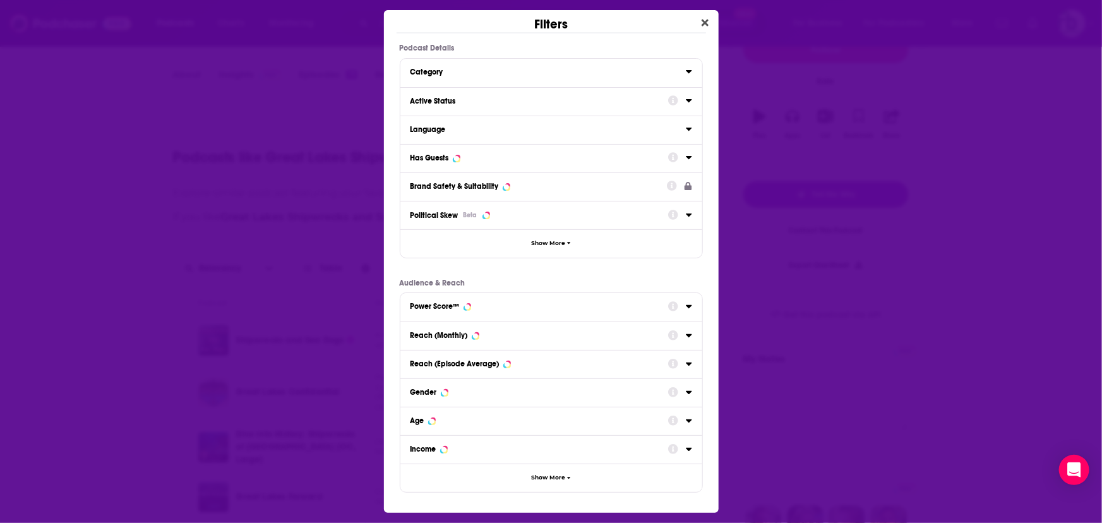
click at [672, 157] on icon "Dialog" at bounding box center [673, 157] width 10 height 10
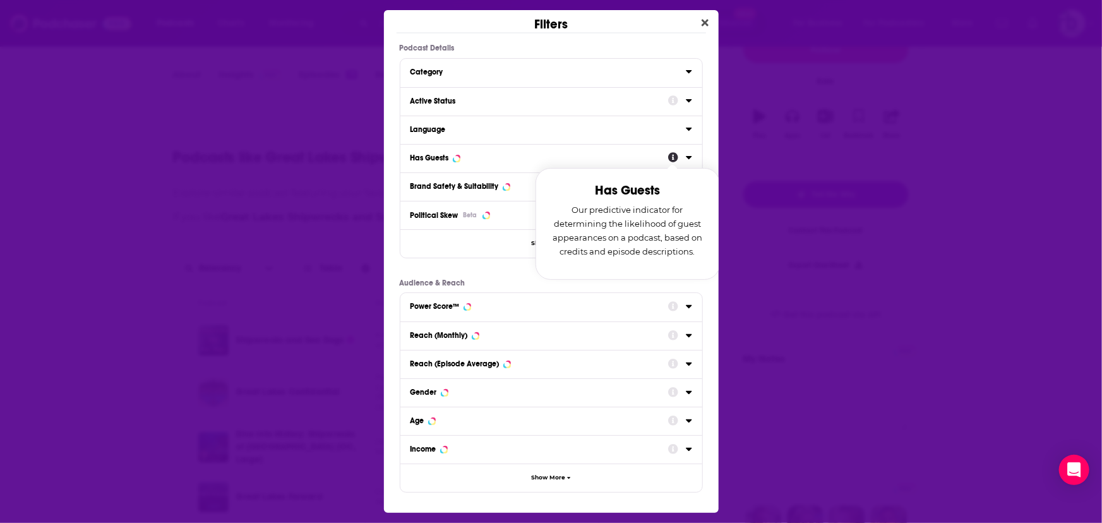
click at [683, 151] on div "Has Guests Our predictive indicator for determining the likelihood of guest app…" at bounding box center [680, 158] width 24 height 16
click at [688, 156] on icon "Dialog" at bounding box center [689, 157] width 6 height 3
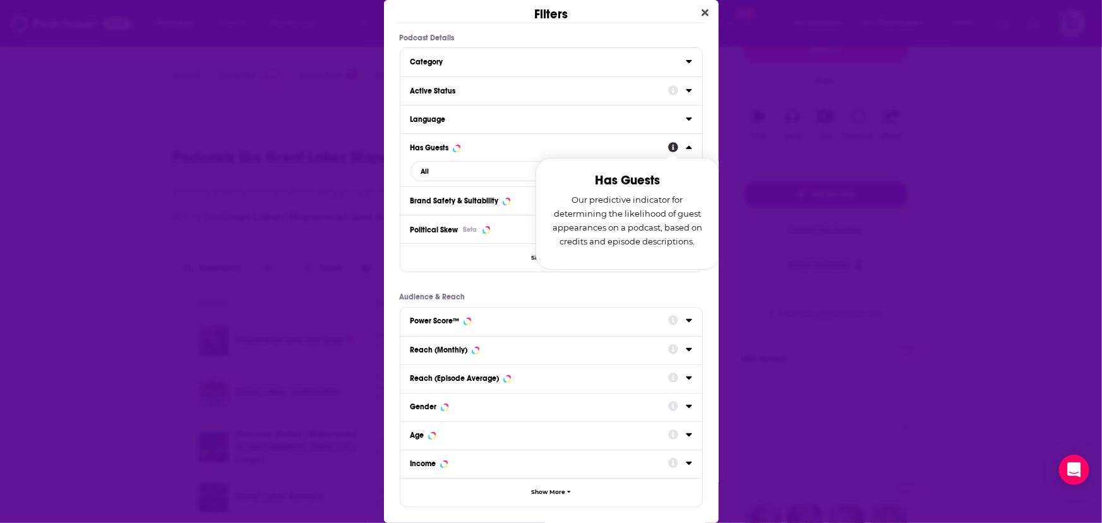
click at [539, 148] on div "Has Guests" at bounding box center [536, 147] width 250 height 9
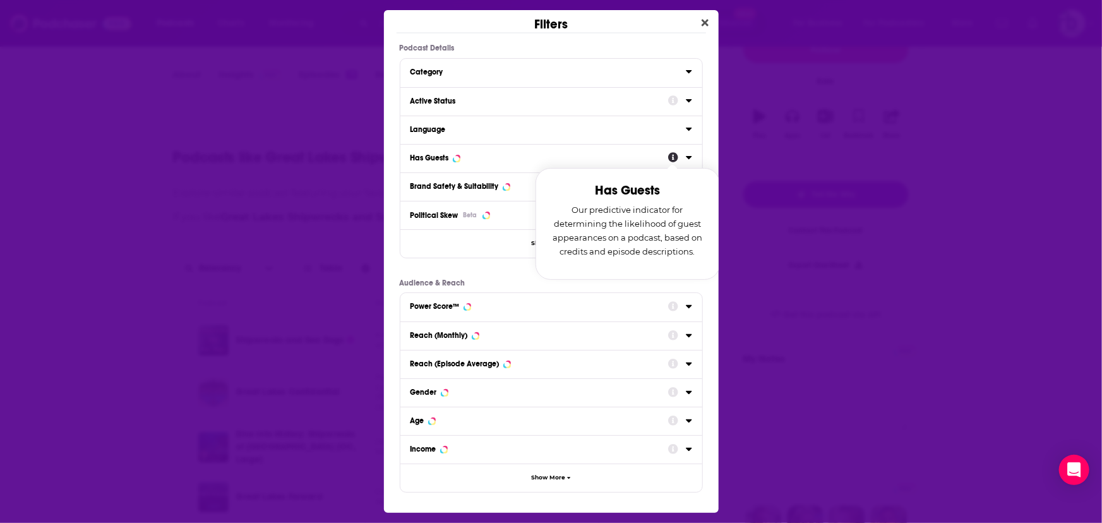
click at [688, 154] on icon "Dialog" at bounding box center [689, 157] width 6 height 10
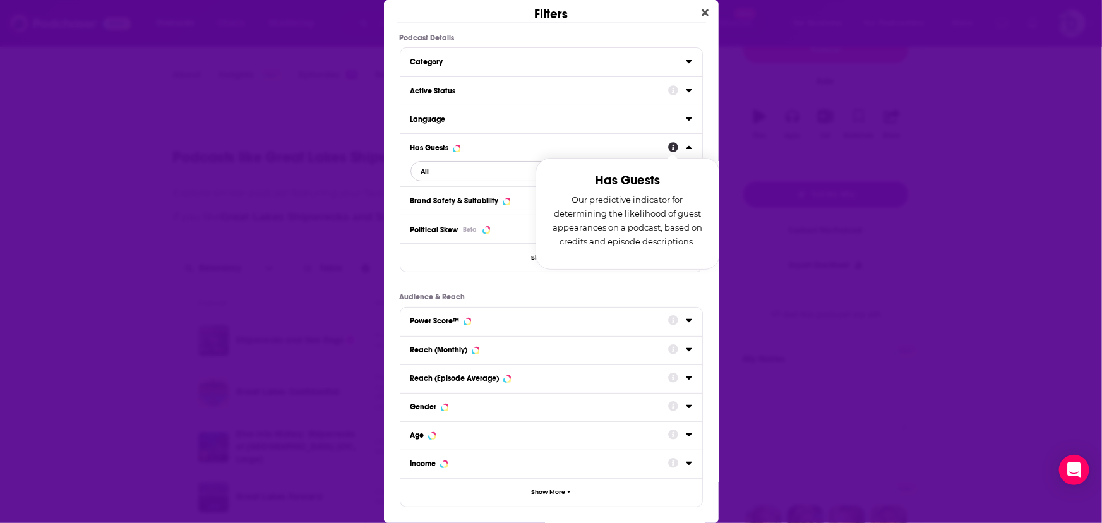
click at [488, 170] on span "All" at bounding box center [544, 171] width 267 height 16
click at [432, 204] on div "Has guests 17" at bounding box center [552, 212] width 282 height 21
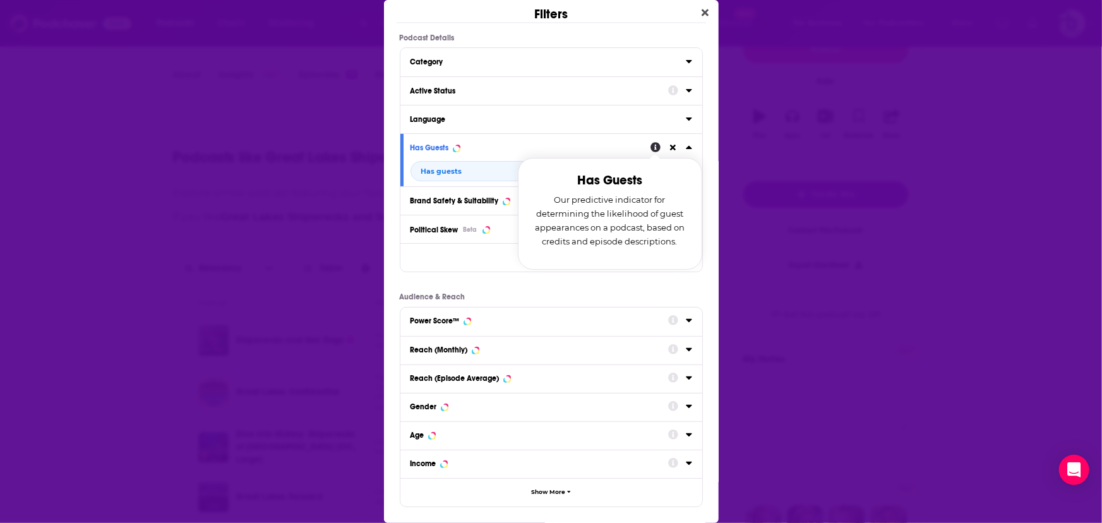
click at [695, 151] on div "Podcast Details Category Active Status Language Has Guests Has Guests Our predi…" at bounding box center [551, 270] width 335 height 474
click at [686, 85] on icon "Dialog" at bounding box center [689, 90] width 6 height 10
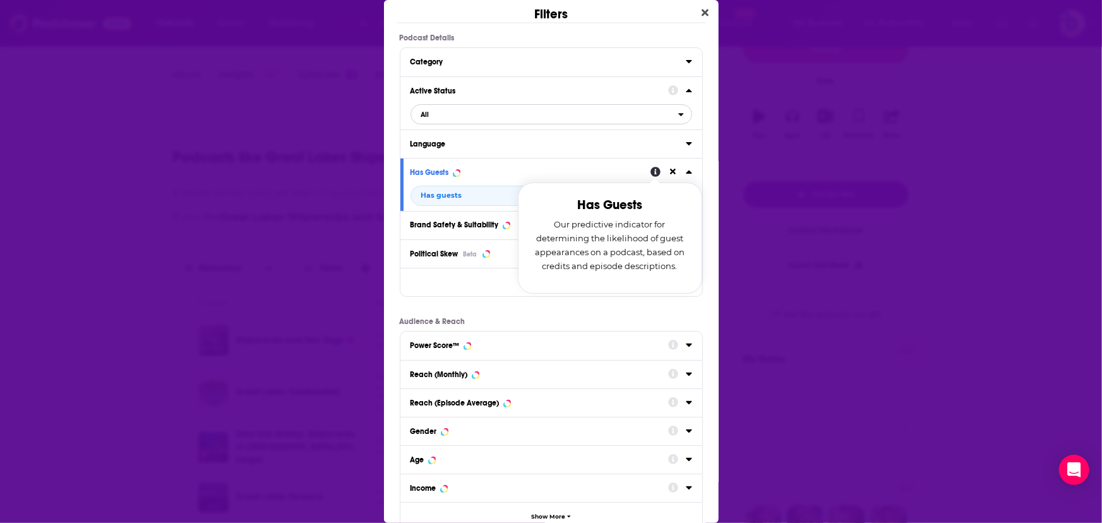
click at [443, 118] on span "All" at bounding box center [544, 114] width 267 height 16
click at [431, 152] on span "Active" at bounding box center [487, 155] width 140 height 7
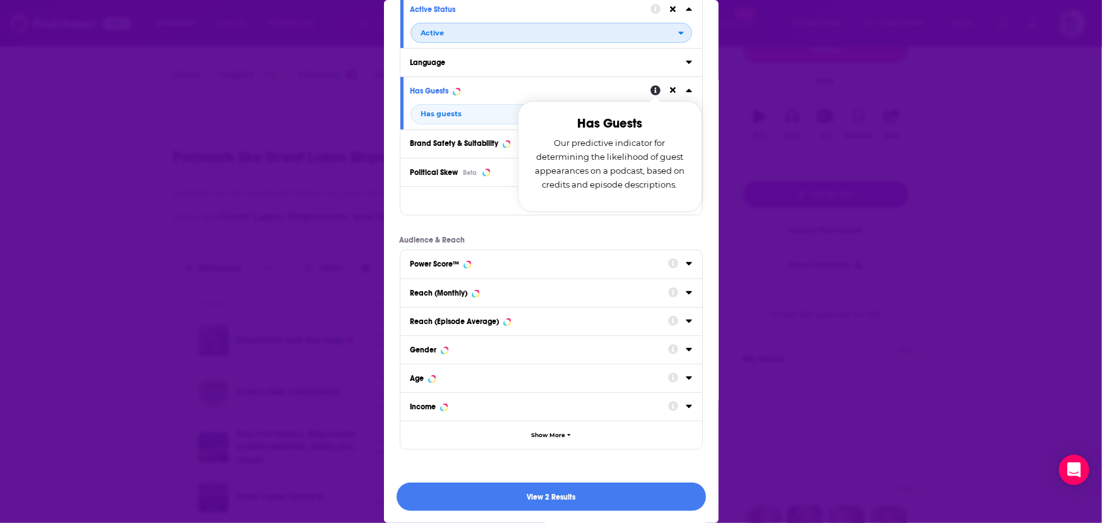
scroll to position [82, 0]
click at [586, 493] on button "View 2 Results" at bounding box center [552, 496] width 310 height 28
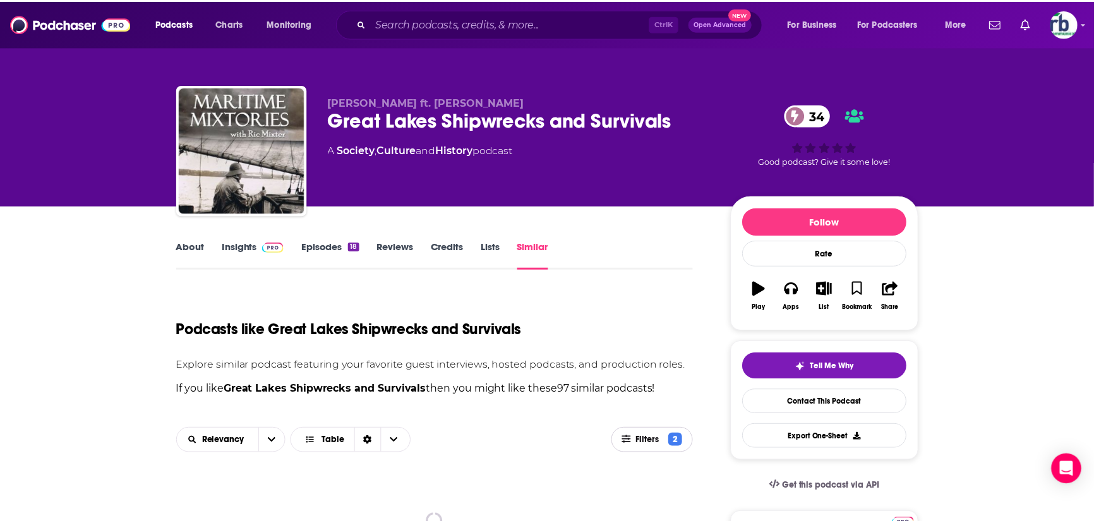
scroll to position [172, 0]
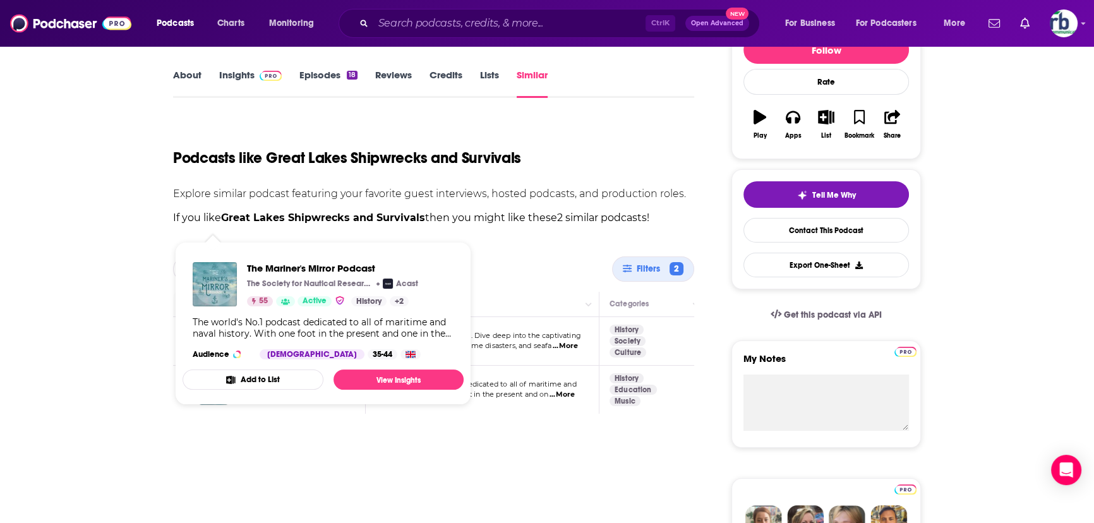
click at [203, 383] on button "Add to List" at bounding box center [253, 380] width 141 height 20
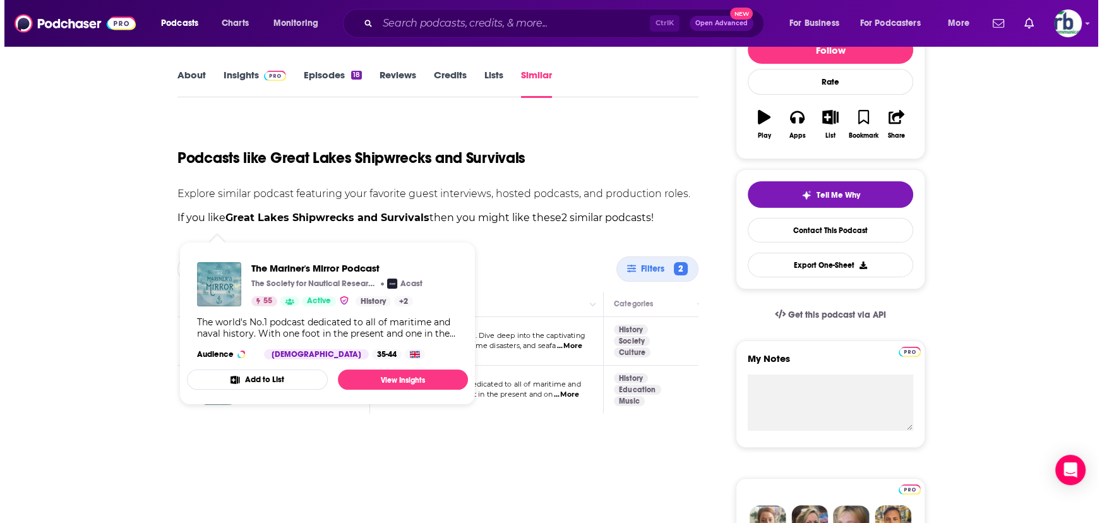
scroll to position [0, 0]
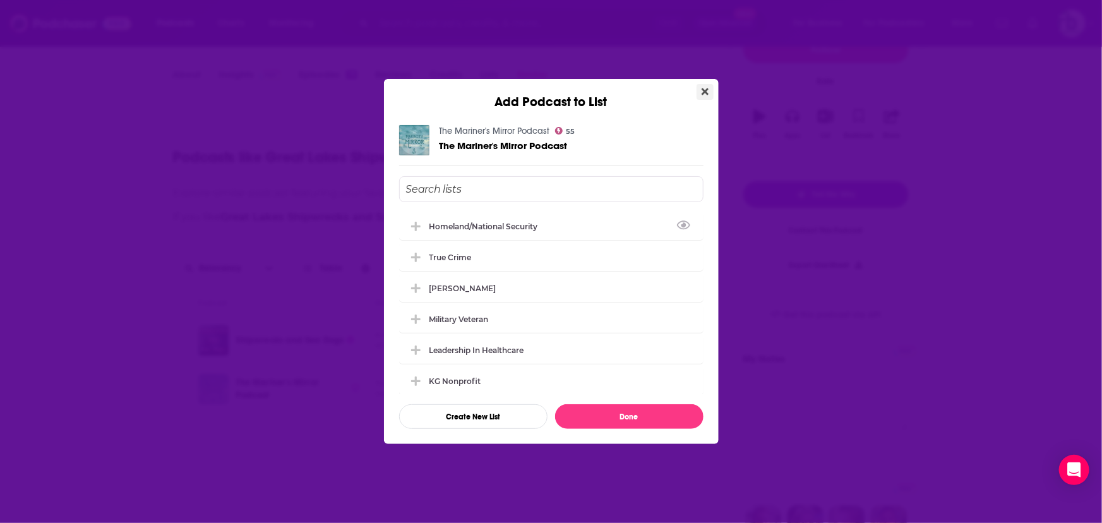
click at [708, 90] on icon "Close" at bounding box center [705, 92] width 7 height 10
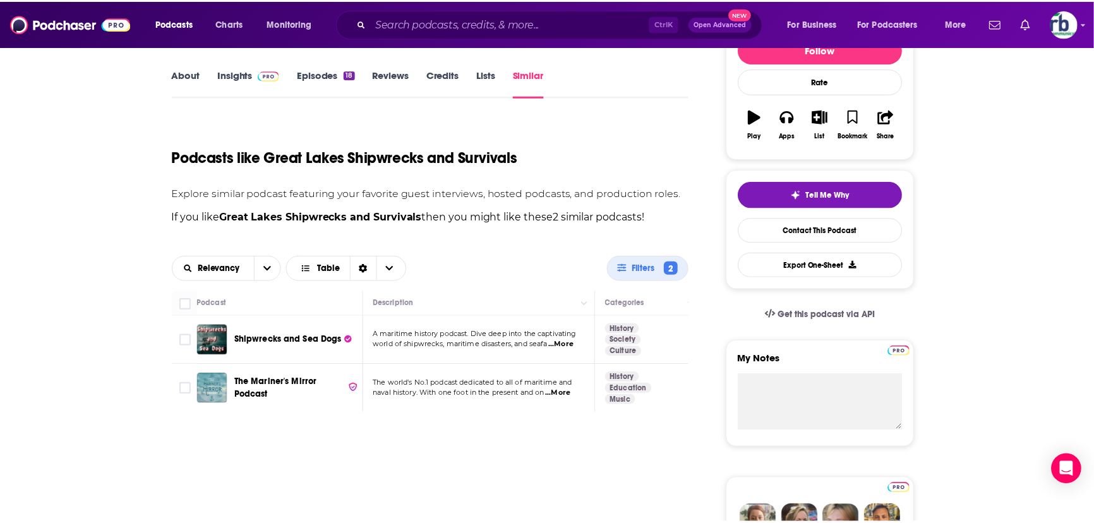
scroll to position [172, 0]
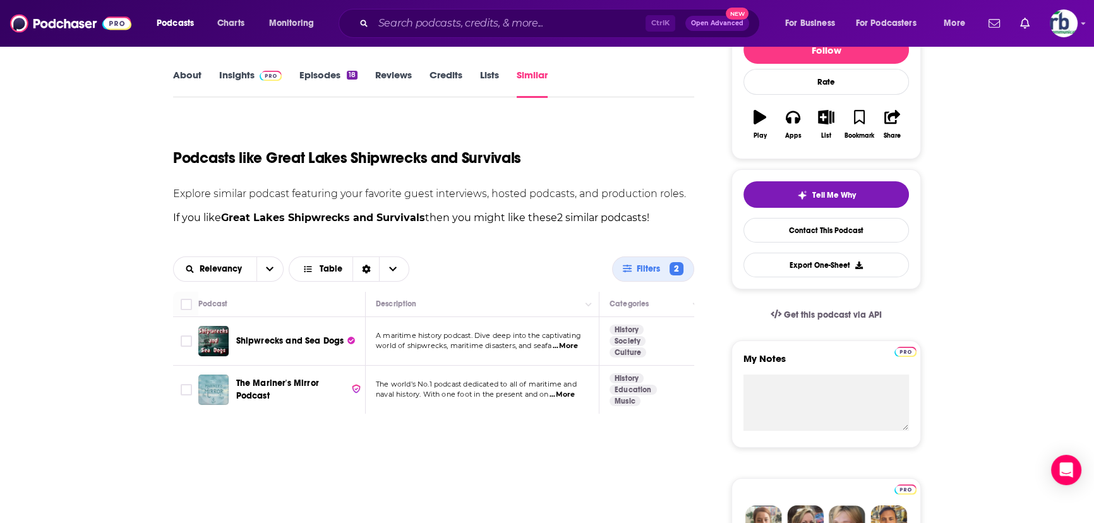
click at [212, 390] on img "The Mariner's Mirror Podcast" at bounding box center [213, 390] width 30 height 30
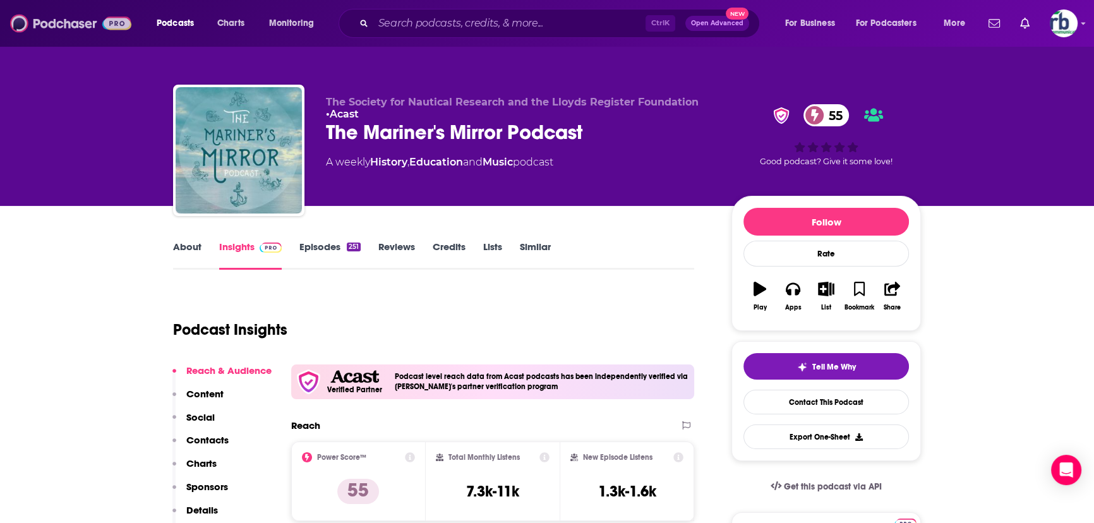
click at [57, 16] on img at bounding box center [70, 23] width 121 height 24
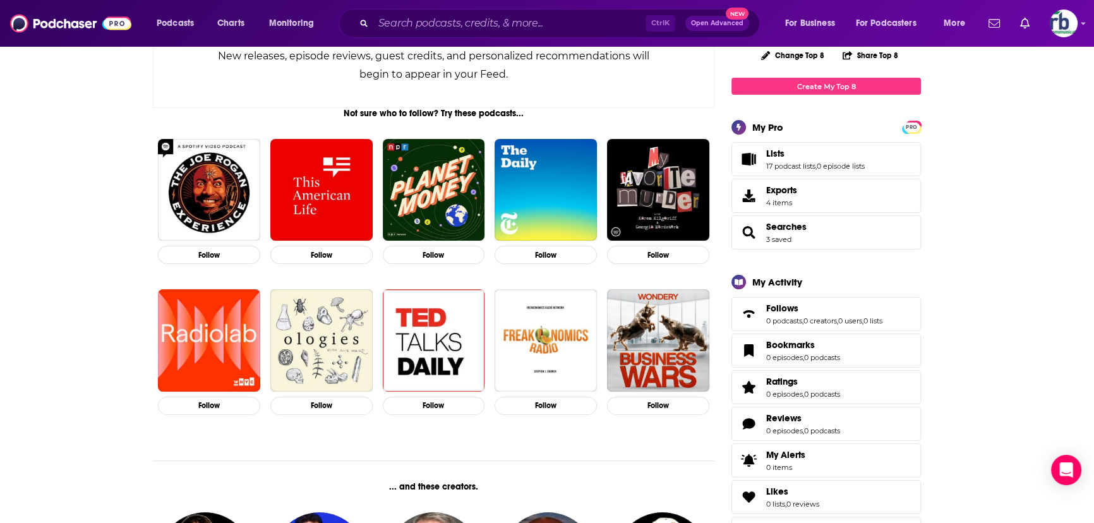
scroll to position [172, 0]
